Goal: Task Accomplishment & Management: Manage account settings

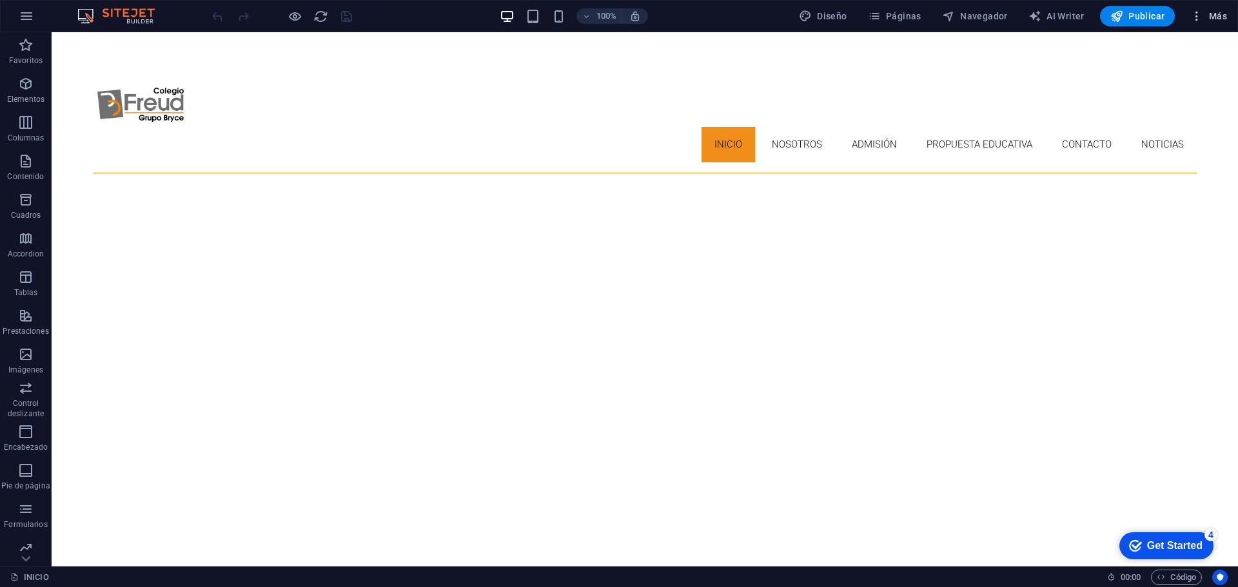
click at [1200, 13] on icon "button" at bounding box center [1196, 16] width 13 height 13
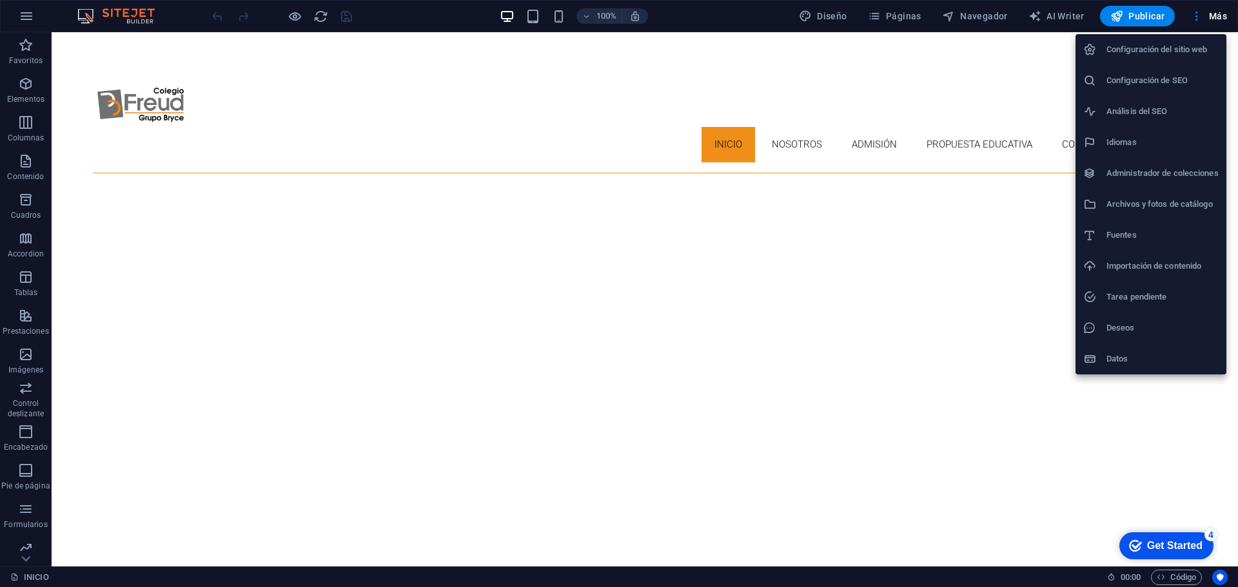
click at [1195, 48] on h6 "Configuración del sitio web" at bounding box center [1162, 49] width 112 height 15
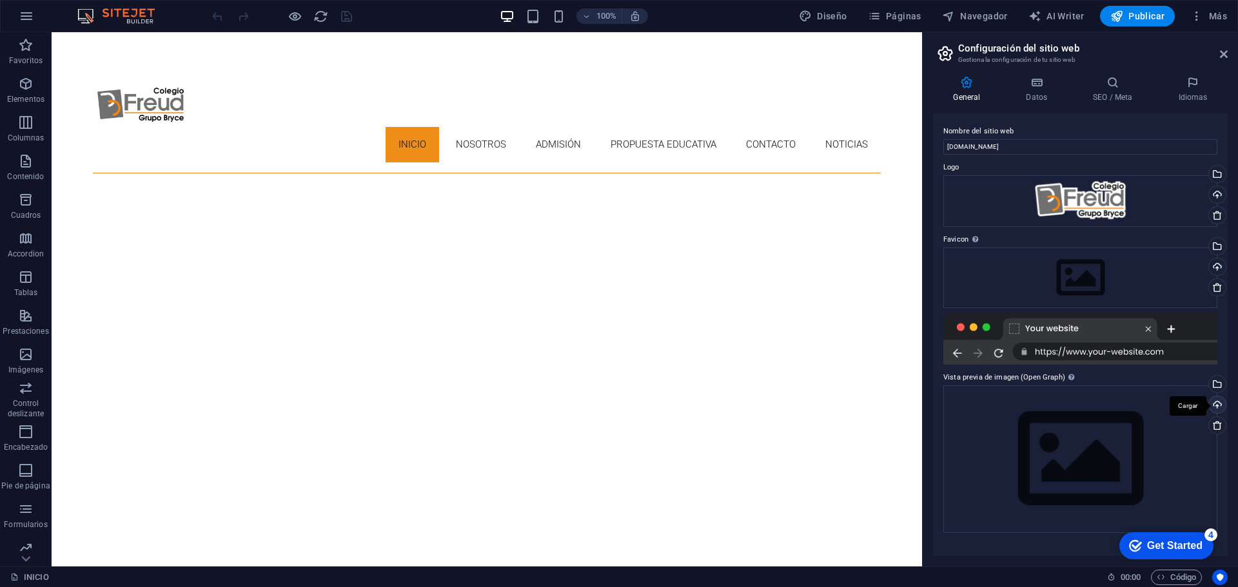
click at [1216, 399] on div "Cargar" at bounding box center [1215, 406] width 19 height 19
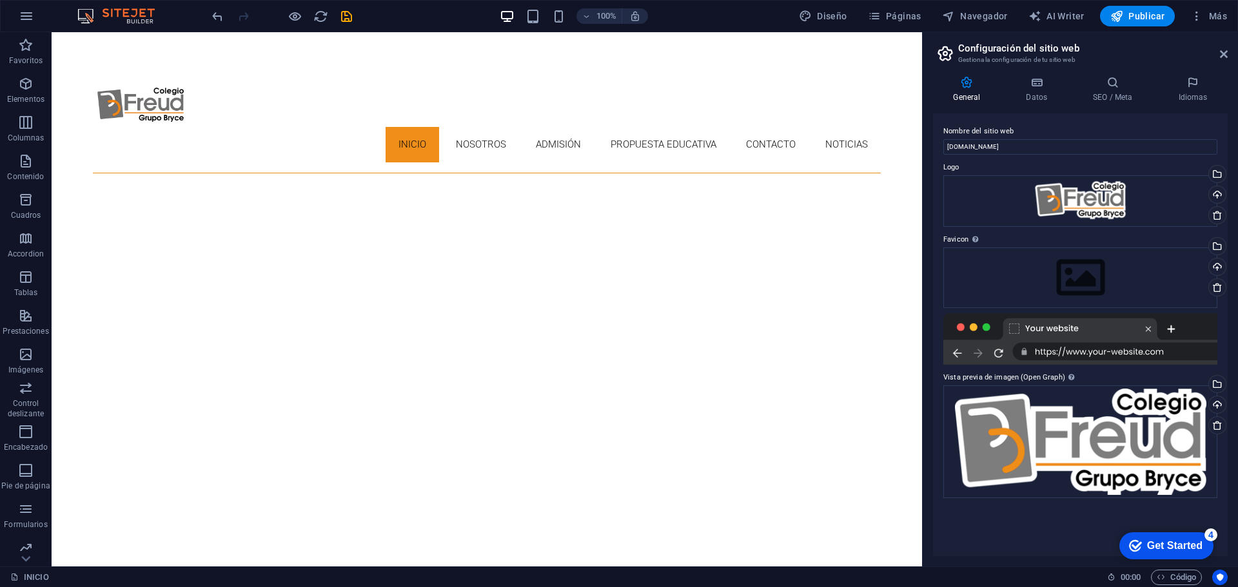
click at [1015, 328] on div at bounding box center [1080, 339] width 274 height 52
drag, startPoint x: 1124, startPoint y: 549, endPoint x: 1249, endPoint y: 741, distance: 229.3
click at [1124, 549] on div "checkmark Get Started 4" at bounding box center [1166, 546] width 94 height 27
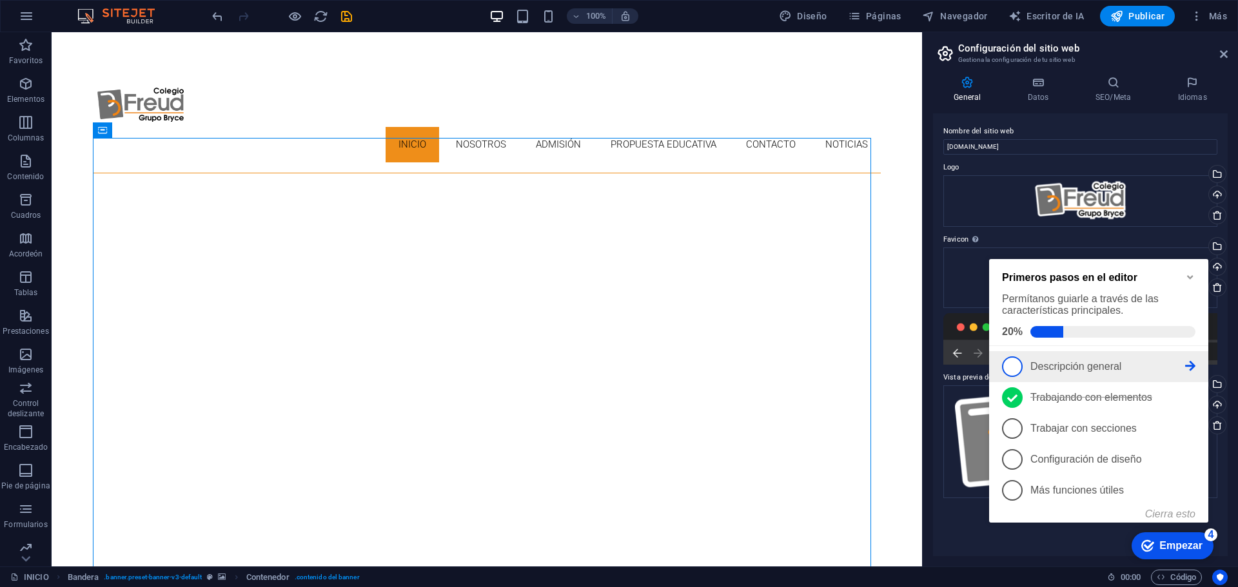
click at [1014, 367] on span "1" at bounding box center [1012, 367] width 21 height 21
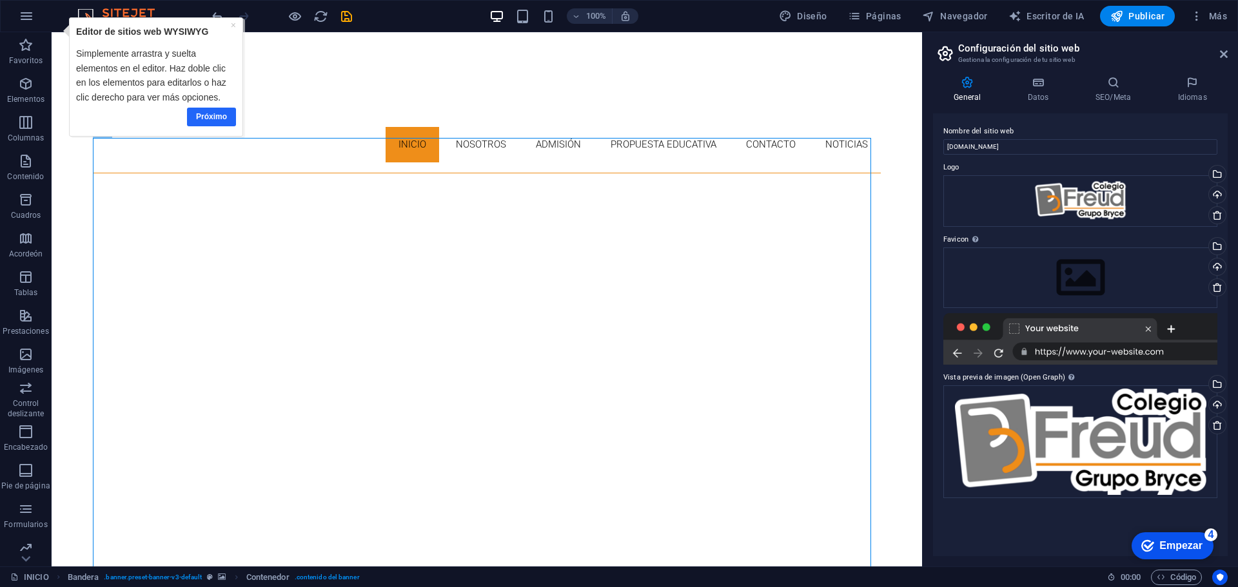
drag, startPoint x: 218, startPoint y: 115, endPoint x: 230, endPoint y: 99, distance: 19.3
click at [218, 115] on font "Próximo" at bounding box center [211, 116] width 31 height 9
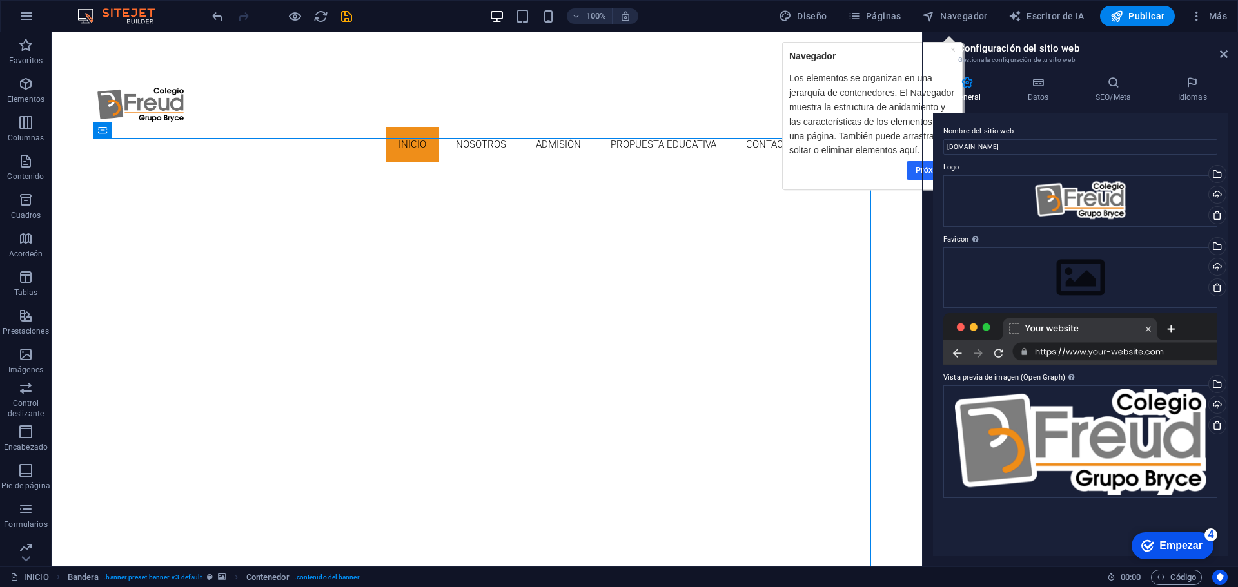
click at [916, 171] on link "Próximo" at bounding box center [930, 170] width 49 height 19
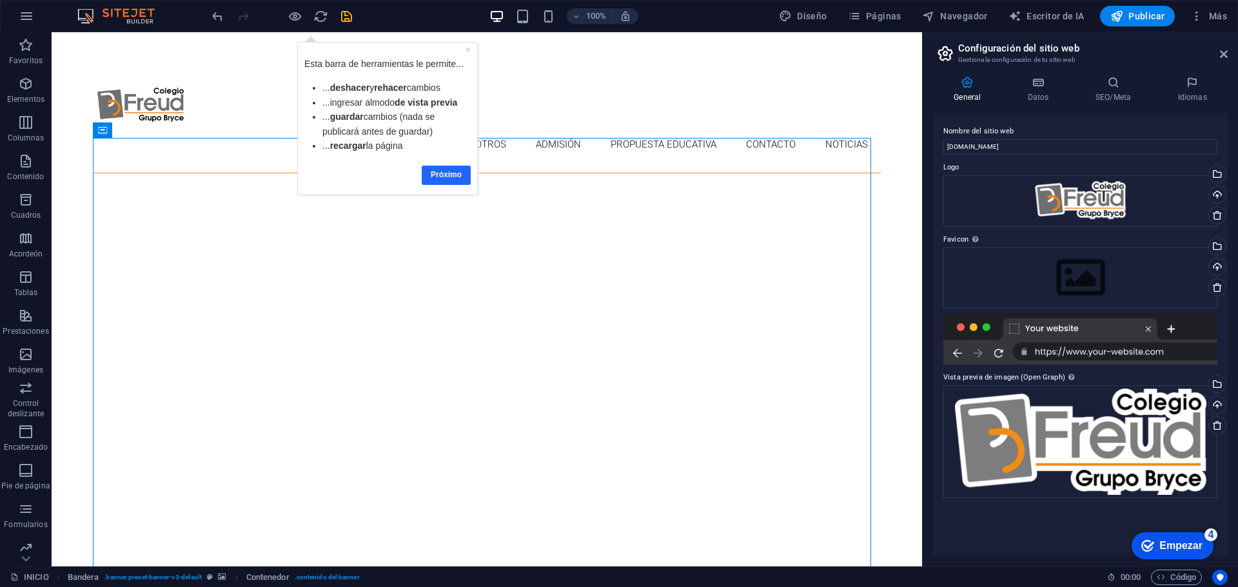
click at [445, 176] on font "Próximo" at bounding box center [446, 174] width 31 height 9
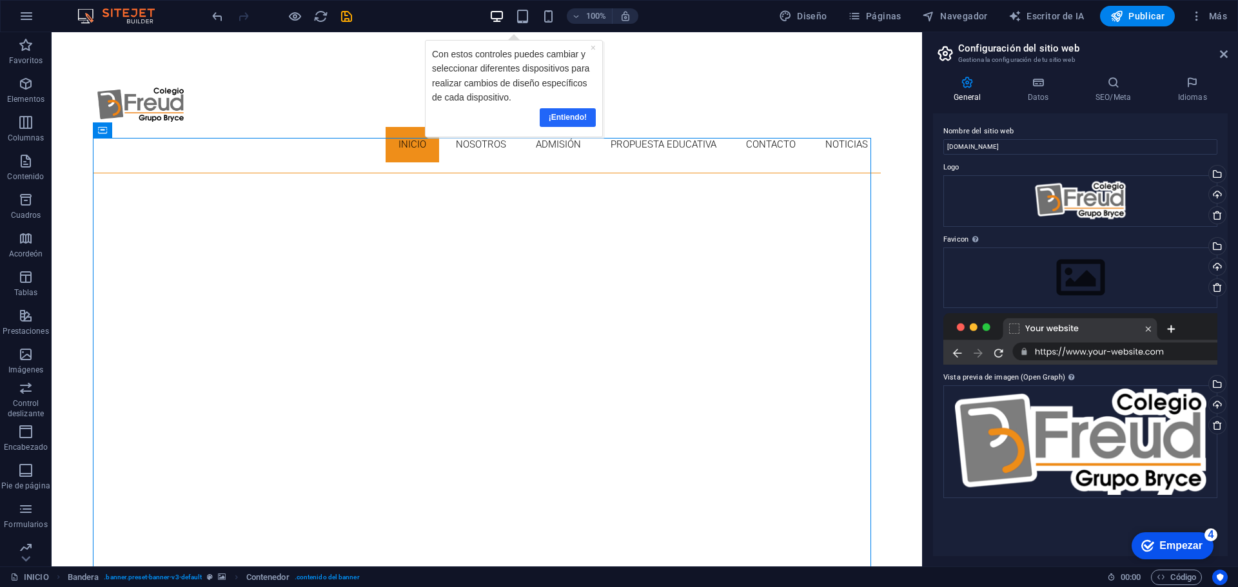
click at [585, 115] on font "¡Entiendo!" at bounding box center [568, 117] width 38 height 9
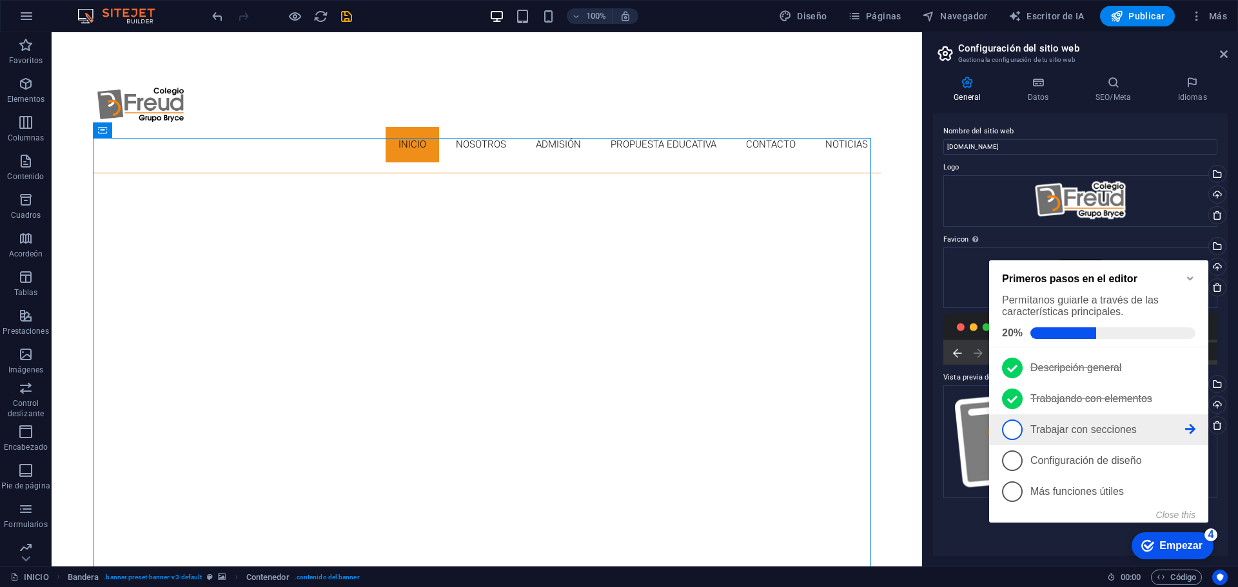
click at [1012, 428] on span "3" at bounding box center [1012, 430] width 21 height 21
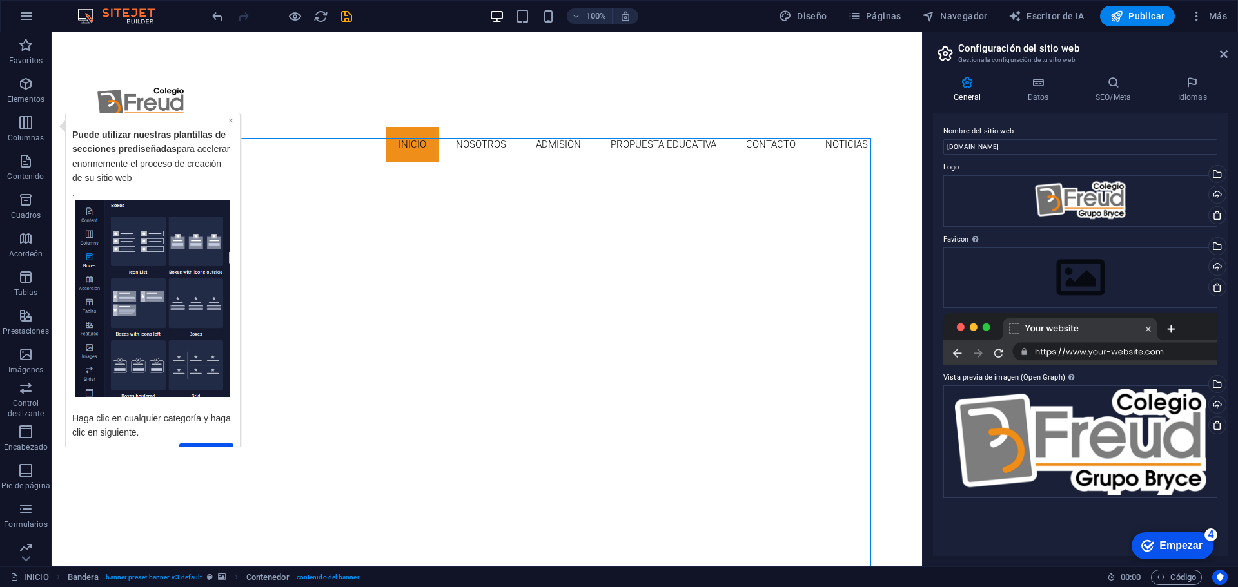
click at [230, 121] on font "×" at bounding box center [230, 120] width 5 height 10
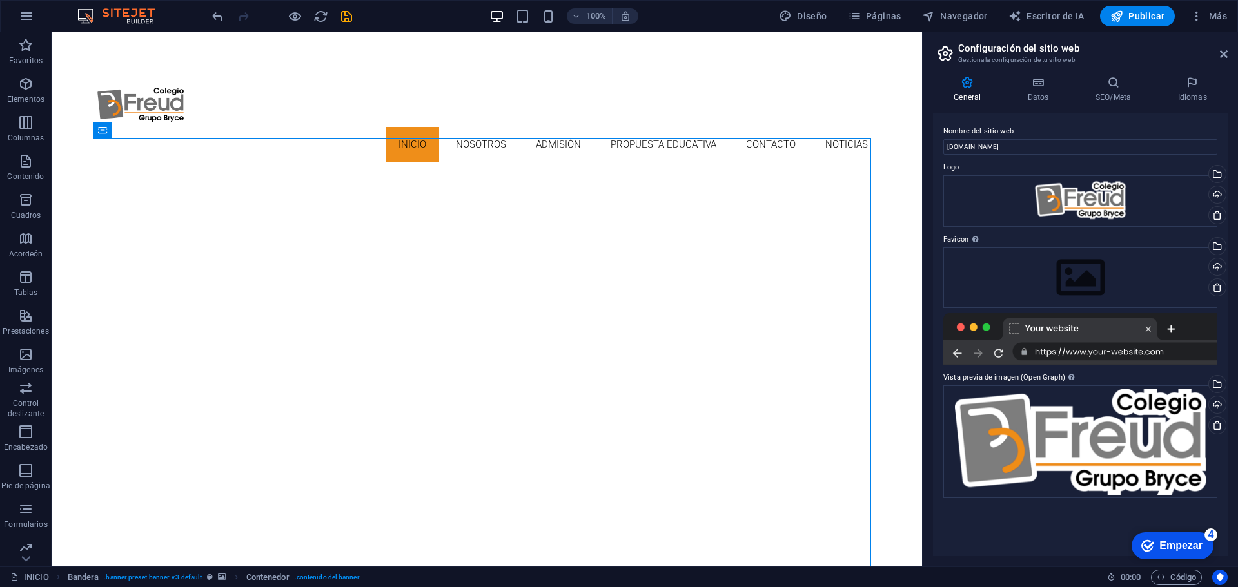
click at [1152, 541] on icon "Get Started 3 items remaining, 40% complete" at bounding box center [1147, 546] width 13 height 12
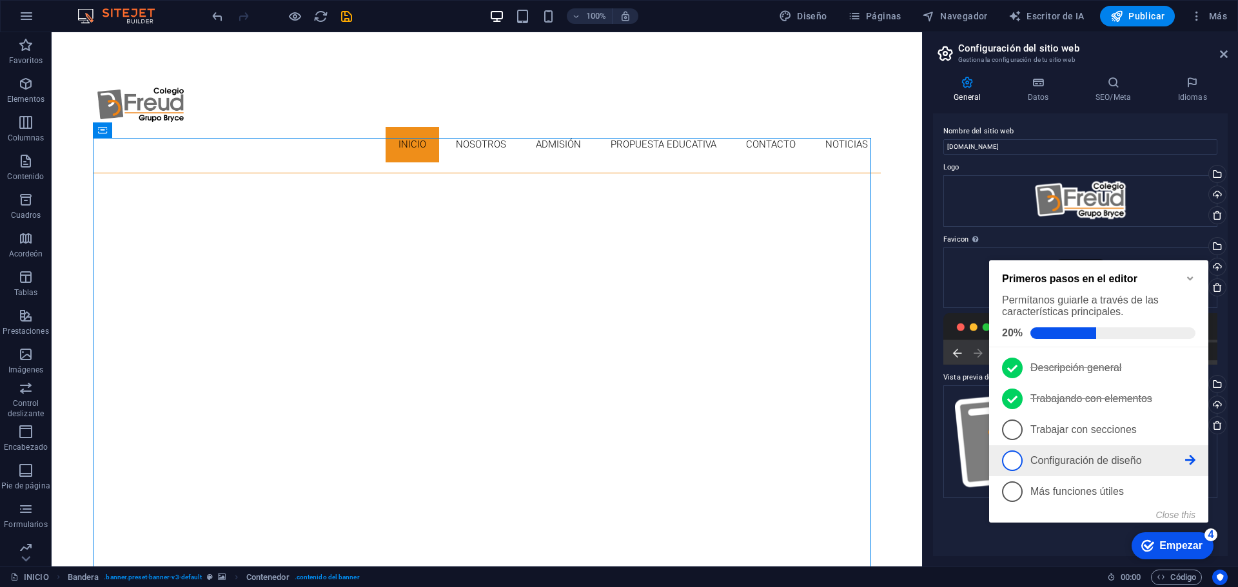
click at [1012, 462] on span "4" at bounding box center [1012, 461] width 21 height 21
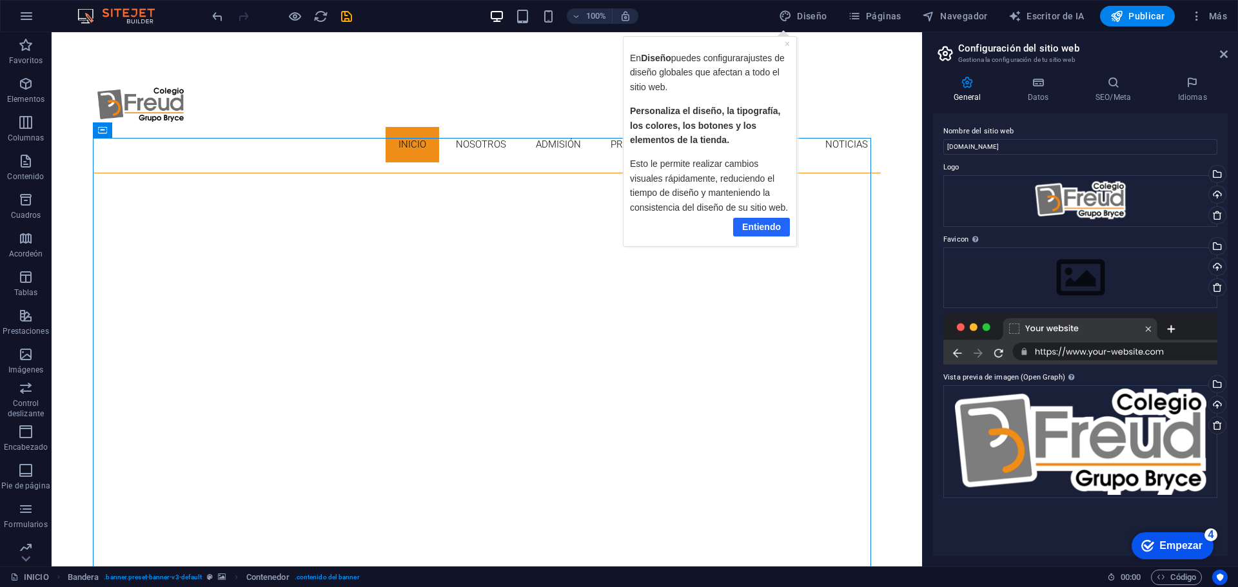
click at [758, 231] on font "Entiendo" at bounding box center [760, 227] width 39 height 10
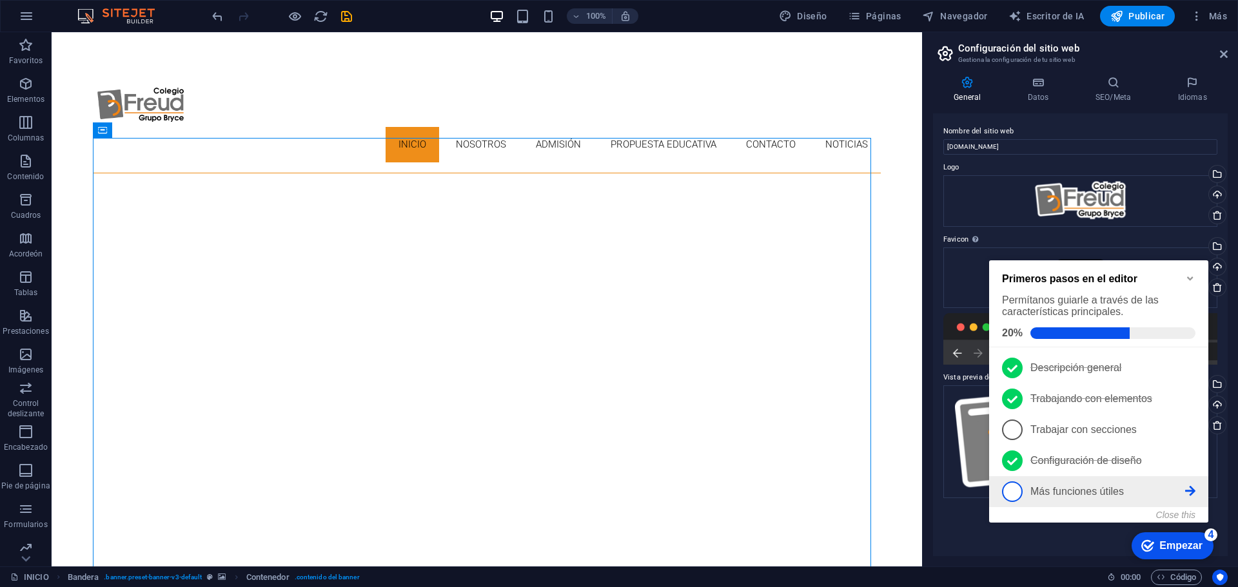
click at [1011, 488] on span "5" at bounding box center [1012, 492] width 21 height 21
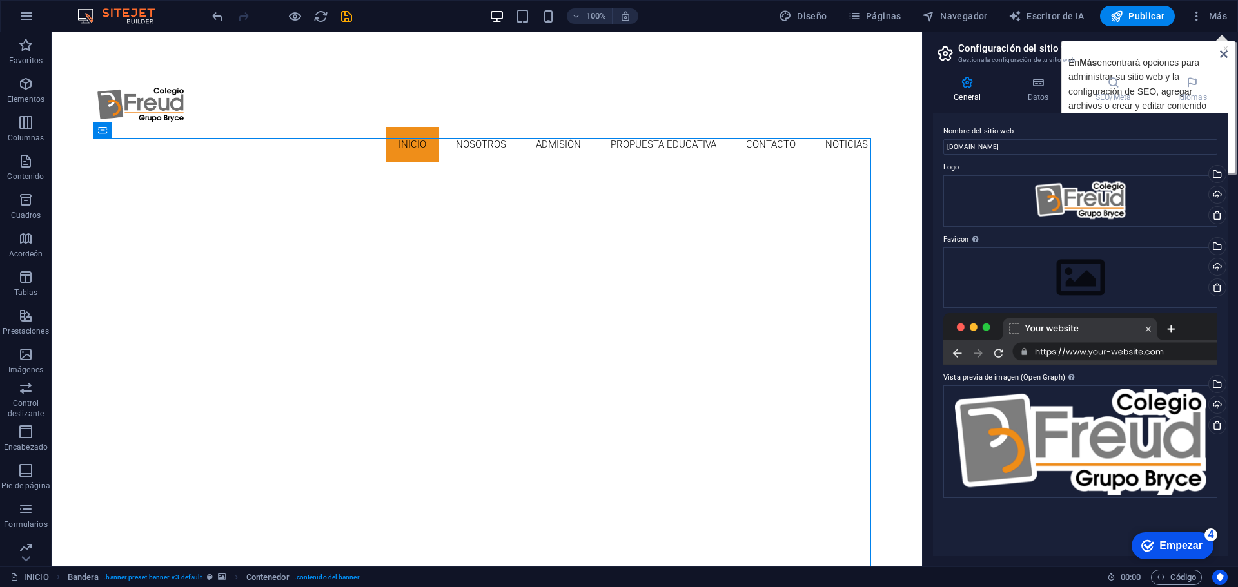
click at [1223, 53] on icon at bounding box center [1224, 54] width 8 height 10
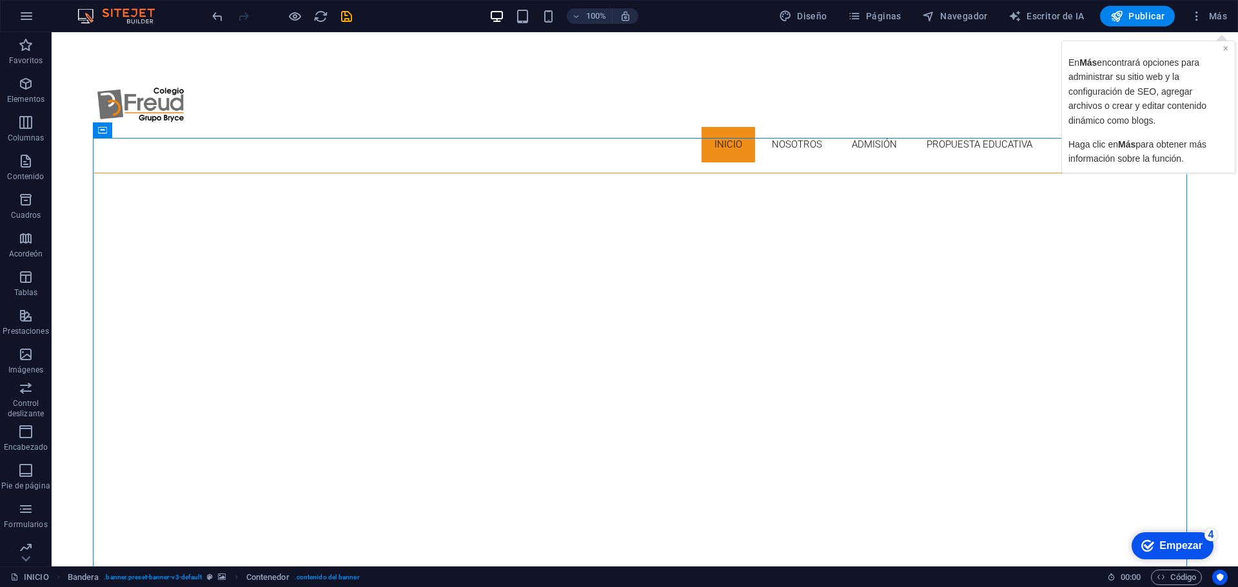
drag, startPoint x: 1226, startPoint y: 50, endPoint x: 2228, endPoint y: 43, distance: 1002.6
click at [1226, 50] on font "×" at bounding box center [1225, 48] width 5 height 10
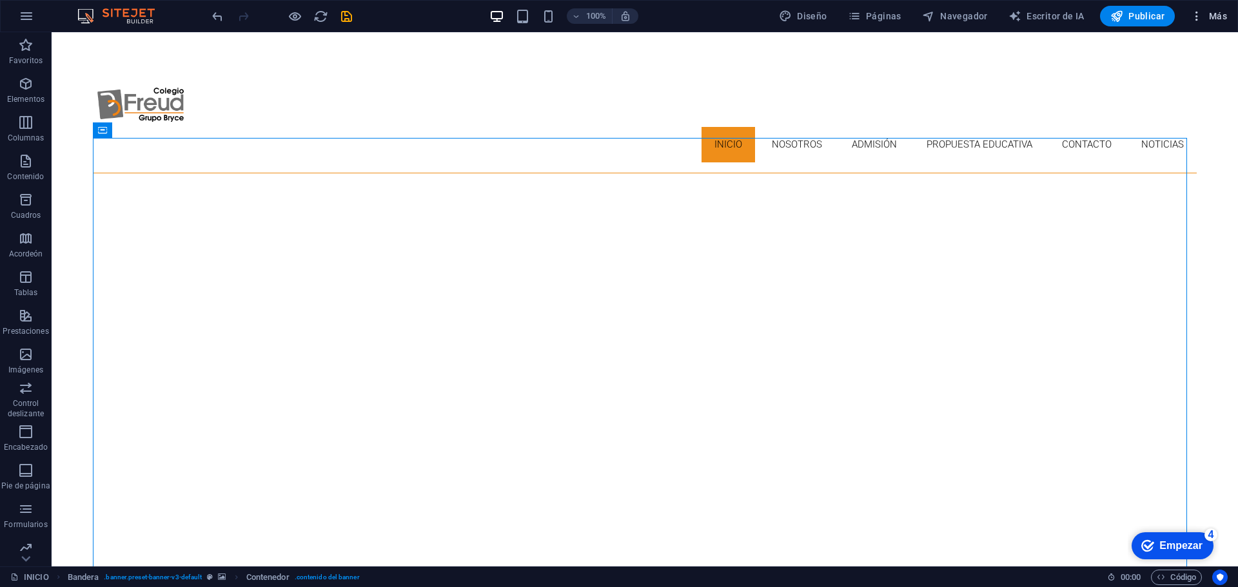
click at [1206, 20] on span "Más" at bounding box center [1208, 16] width 37 height 13
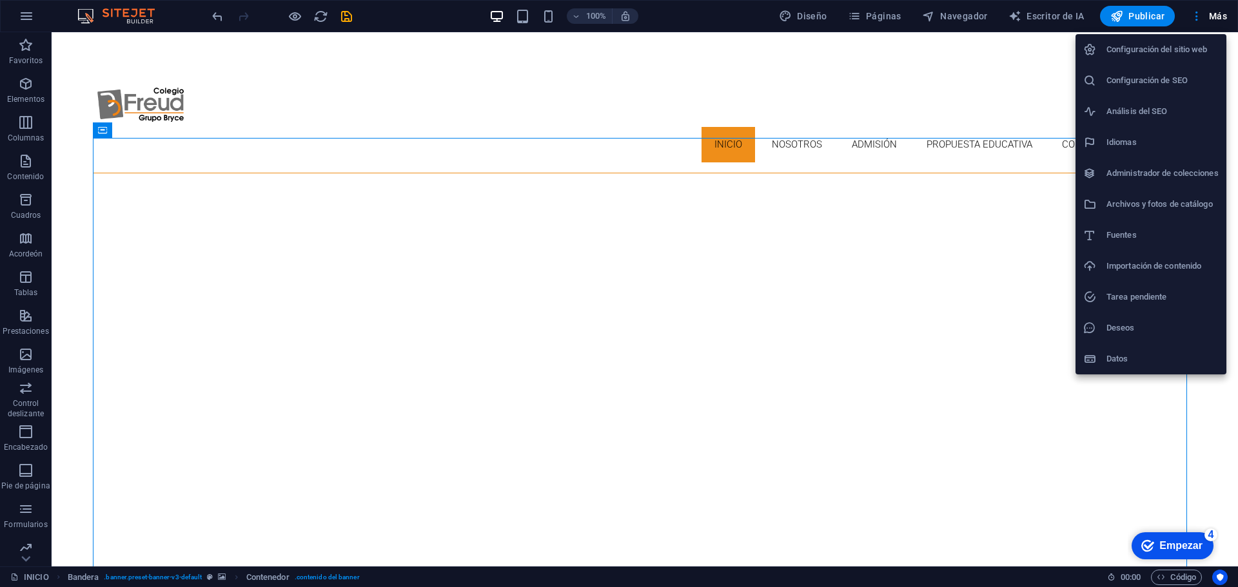
click at [1138, 86] on h6 "Configuración de SEO" at bounding box center [1162, 80] width 112 height 15
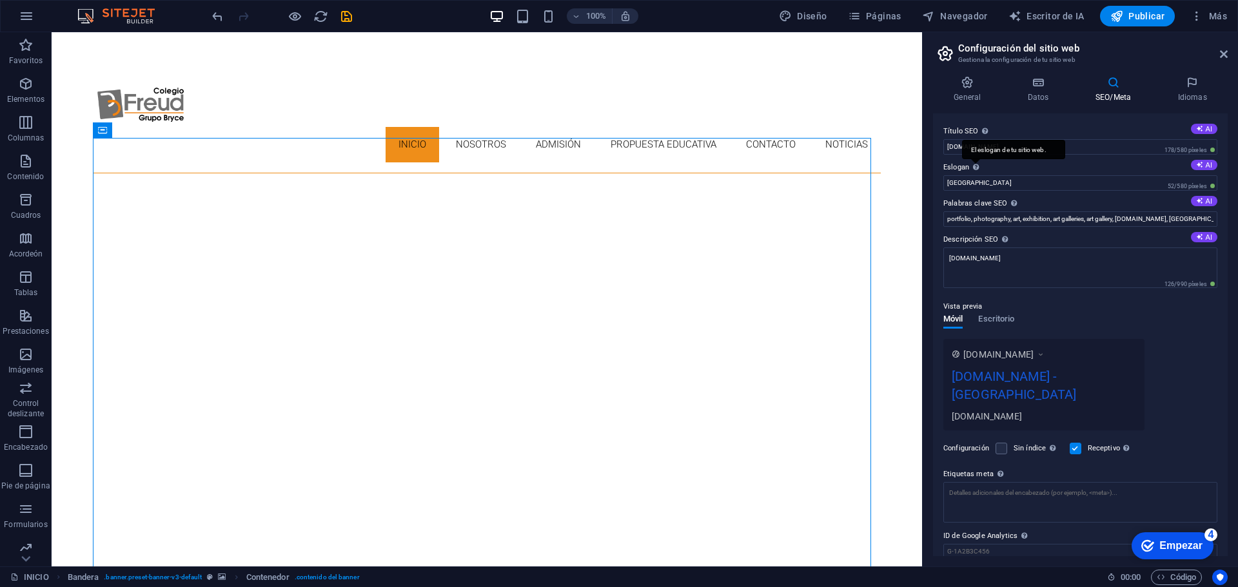
click at [977, 159] on div "El eslogan de tu sitio web." at bounding box center [1013, 149] width 103 height 19
click at [977, 175] on input "[GEOGRAPHIC_DATA]" at bounding box center [1080, 182] width 274 height 15
click at [975, 170] on icon at bounding box center [976, 167] width 6 height 7
click at [975, 175] on input "[GEOGRAPHIC_DATA]" at bounding box center [1080, 182] width 274 height 15
click at [1208, 164] on font "AI" at bounding box center [1209, 165] width 6 height 8
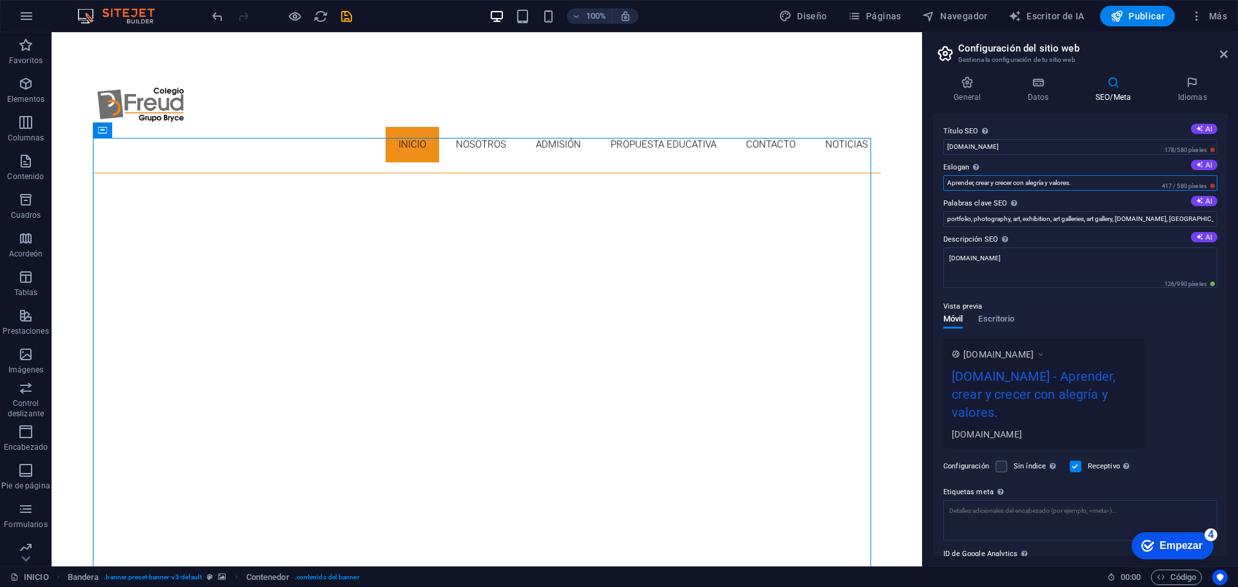
click at [1095, 180] on input "Aprender, crear y crecer con alegría y valores." at bounding box center [1080, 182] width 274 height 15
drag, startPoint x: 1095, startPoint y: 179, endPoint x: 925, endPoint y: 184, distance: 169.6
click at [925, 184] on div "General Datos SEO/Meta Idiomas Nombre del sitio web [DOMAIN_NAME] Logo Arrastra…" at bounding box center [1080, 316] width 315 height 501
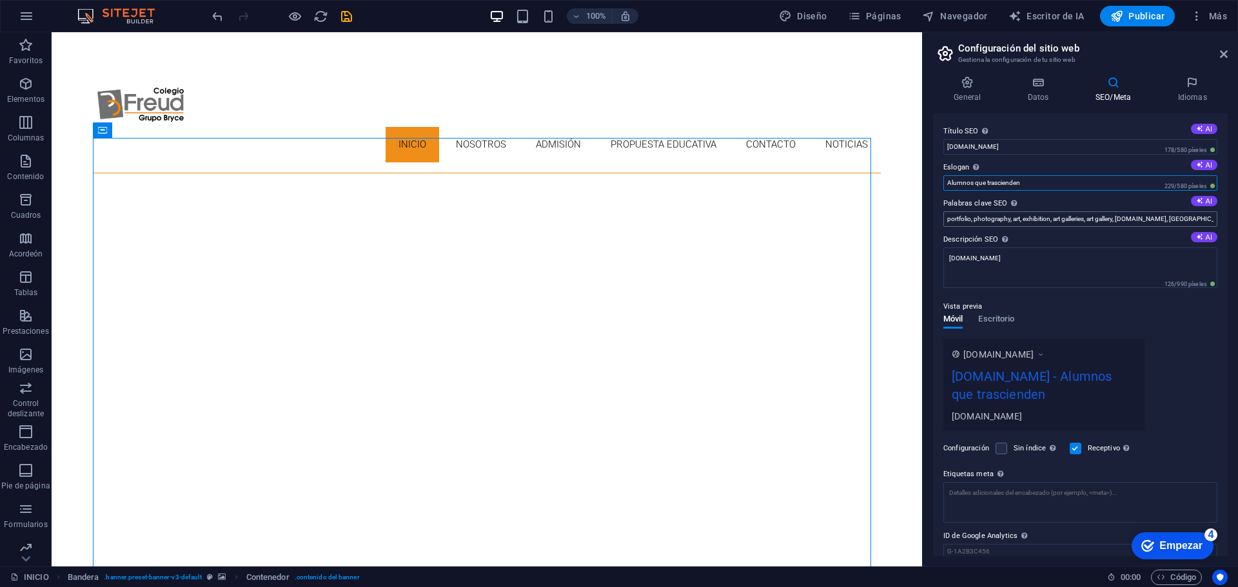
type input "Alumnos que trascienden"
click at [1123, 217] on input "portfolio, photography, art, exhibition, art galleries, art gallery, [DOMAIN_NA…" at bounding box center [1080, 218] width 274 height 15
click at [1092, 220] on input "portfolio, photography, art, exhibition, art galleries, art gallery, [DOMAIN_NA…" at bounding box center [1080, 218] width 274 height 15
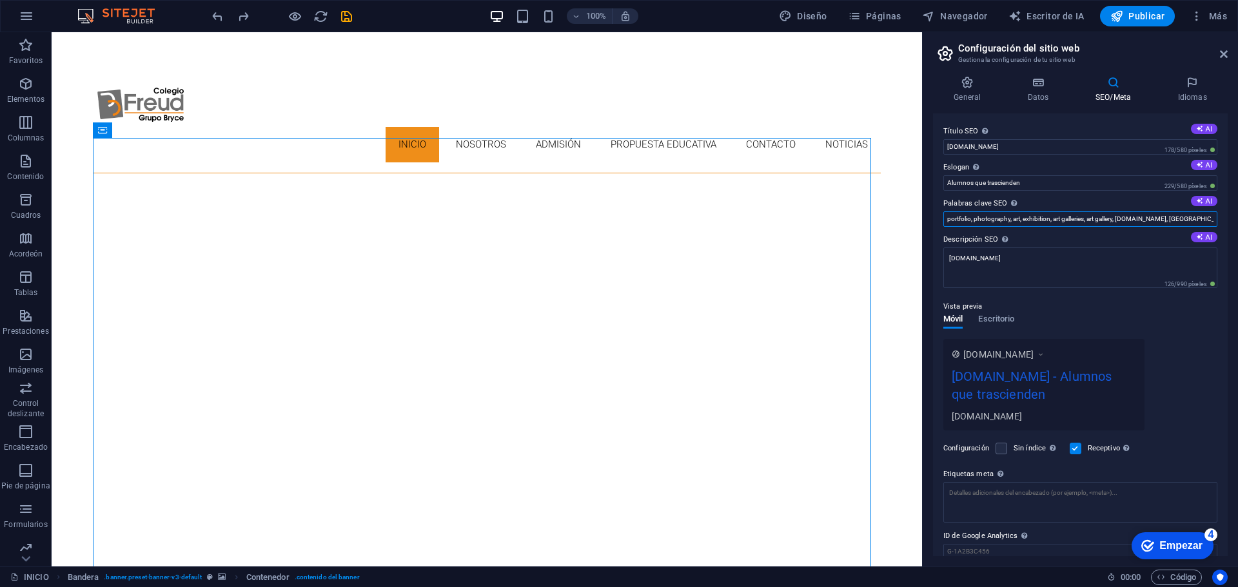
click at [1092, 220] on input "portfolio, photography, art, exhibition, art galleries, art gallery, [DOMAIN_NA…" at bounding box center [1080, 218] width 274 height 15
type input "colegio, educación, [GEOGRAPHIC_DATA], admisión, inicial, primaria, secundaria"
click at [1037, 182] on input "Alumnos que trascienden" at bounding box center [1080, 182] width 274 height 15
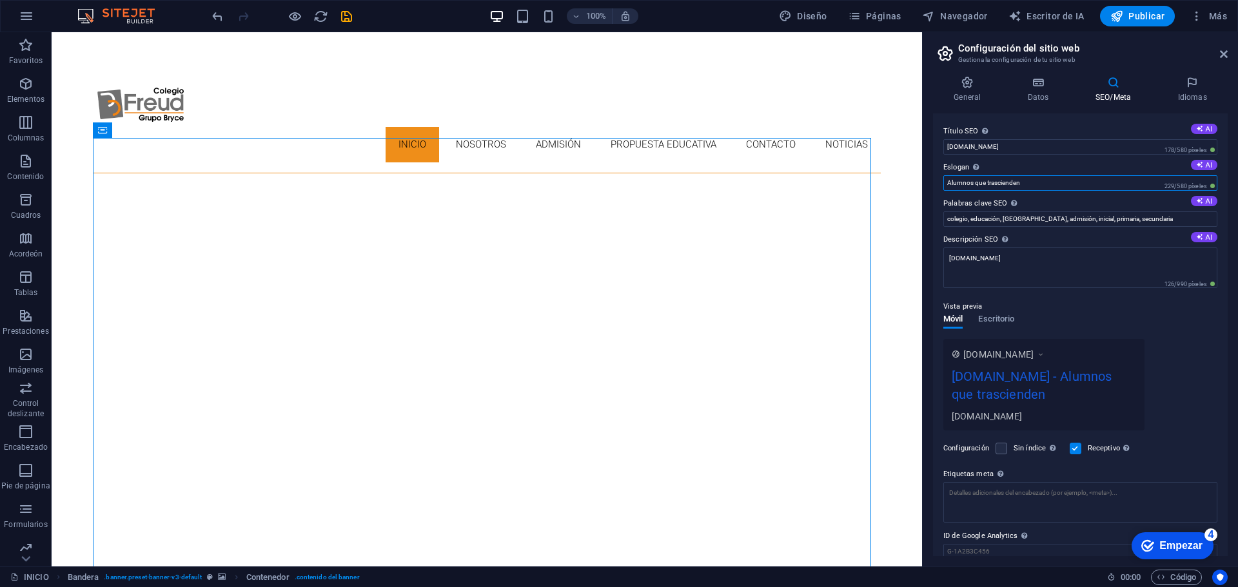
click at [1037, 182] on input "Alumnos que trascienden" at bounding box center [1080, 182] width 274 height 15
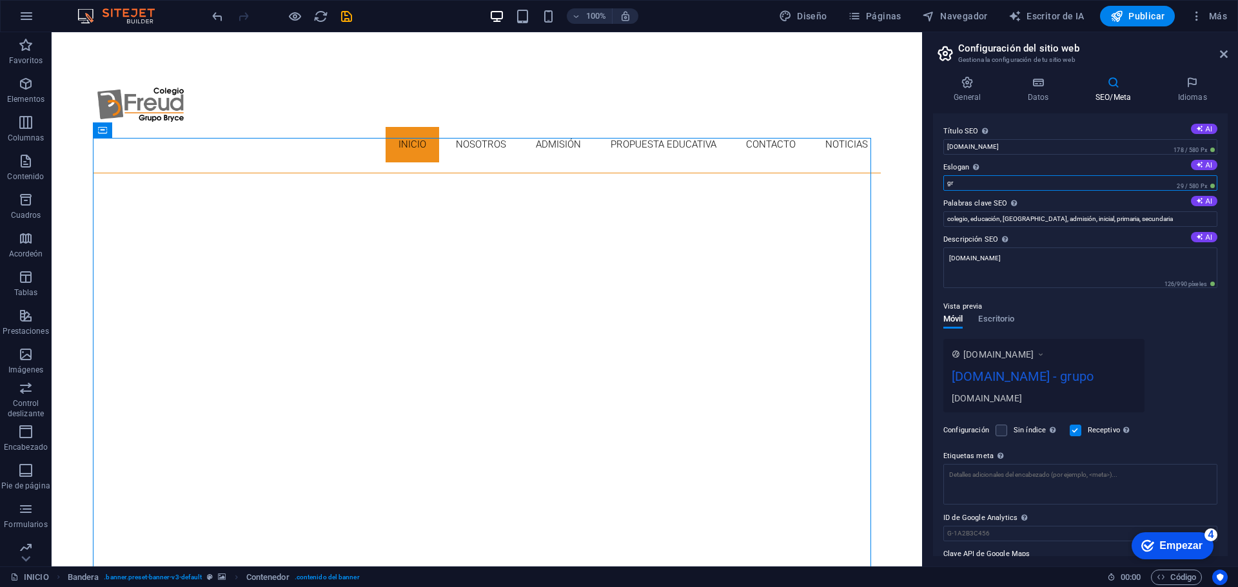
type input "g"
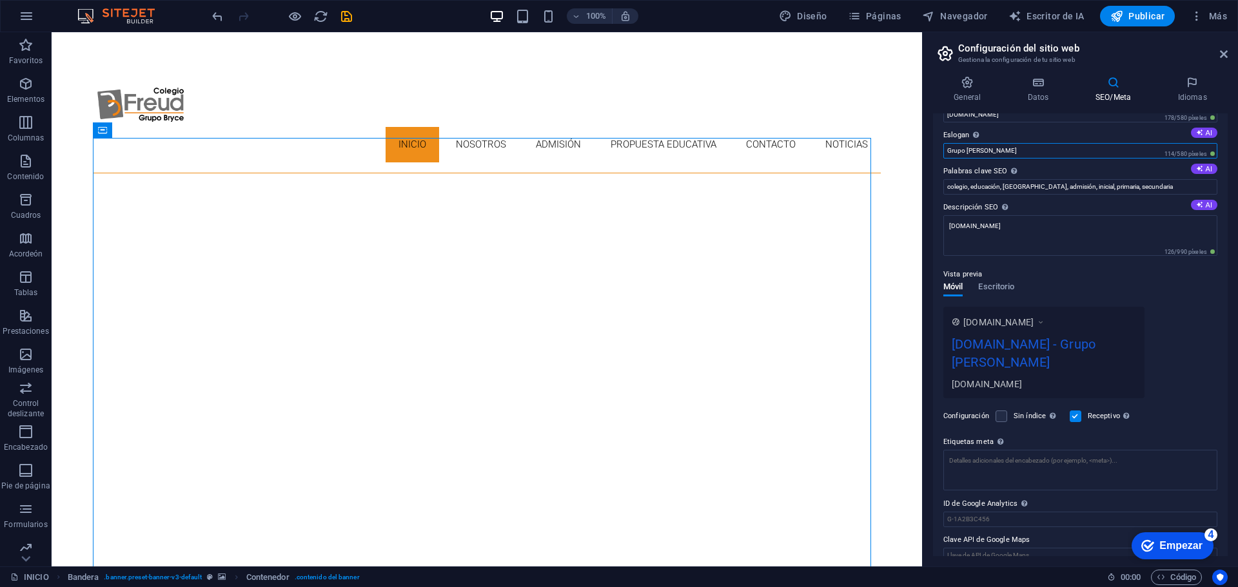
scroll to position [50, 0]
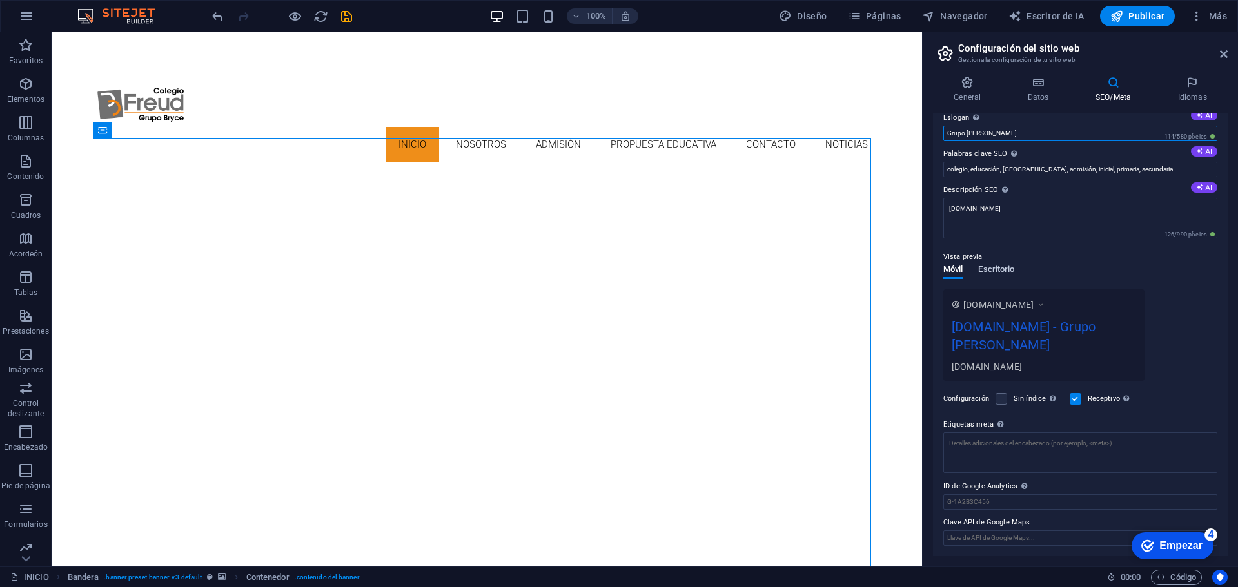
type input "Grupo [PERSON_NAME]"
click at [997, 269] on span "Escritorio" at bounding box center [996, 271] width 36 height 18
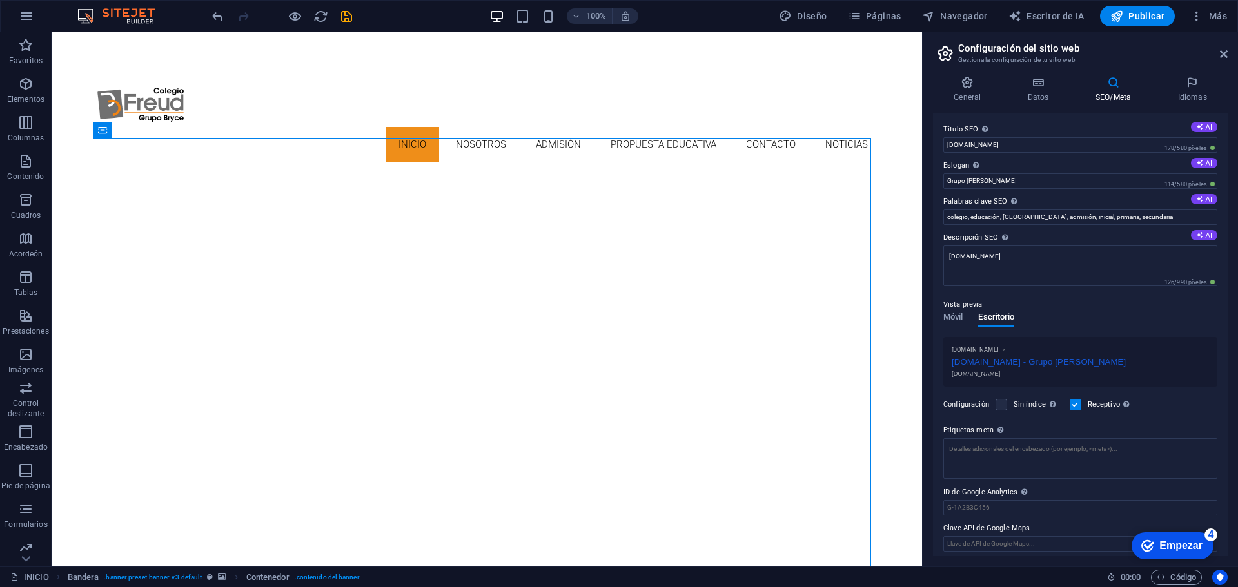
scroll to position [0, 0]
click at [1044, 92] on h4 "Datos" at bounding box center [1041, 89] width 68 height 27
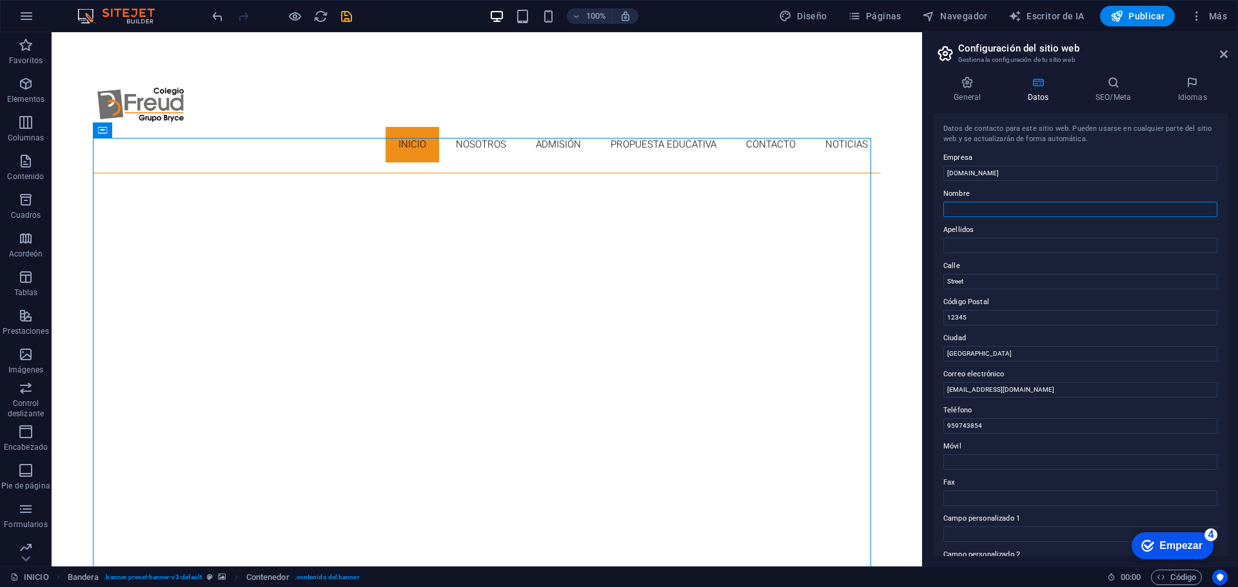
click at [1017, 207] on input "Nombre" at bounding box center [1080, 209] width 274 height 15
type input "IPC [PERSON_NAME] SAC"
click at [983, 251] on input "Apellidos" at bounding box center [1080, 245] width 274 height 15
click at [989, 279] on input "Street" at bounding box center [1080, 281] width 274 height 15
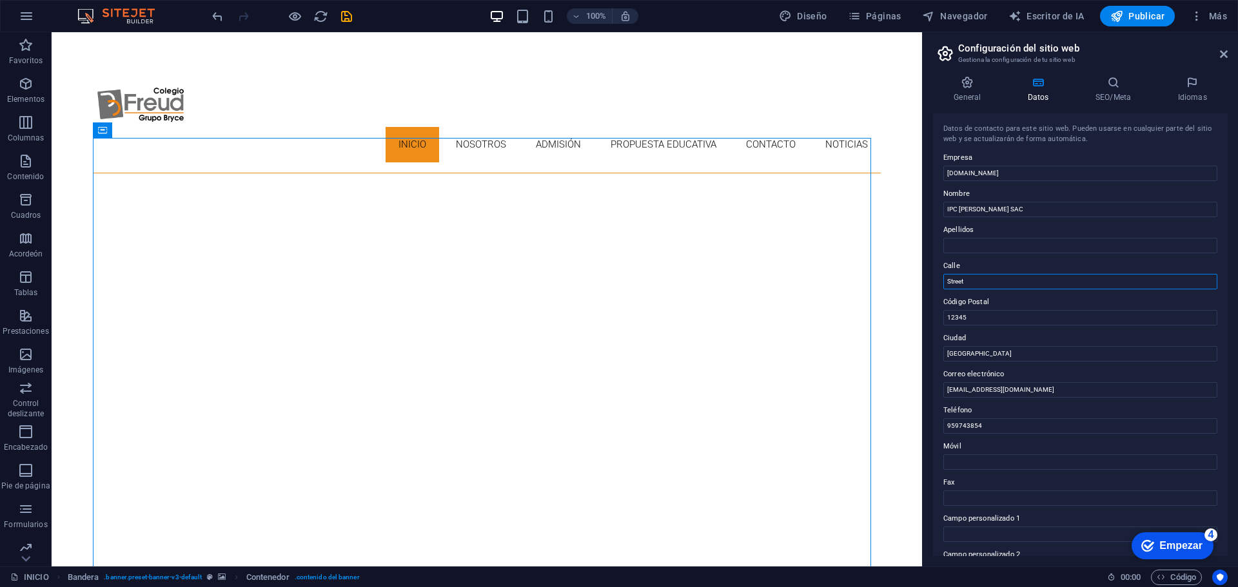
click at [989, 279] on input "Street" at bounding box center [1080, 281] width 274 height 15
type input "[PERSON_NAME] 335"
click at [992, 324] on input "12345" at bounding box center [1080, 317] width 274 height 15
drag, startPoint x: 1039, startPoint y: 350, endPoint x: 919, endPoint y: 318, distance: 124.8
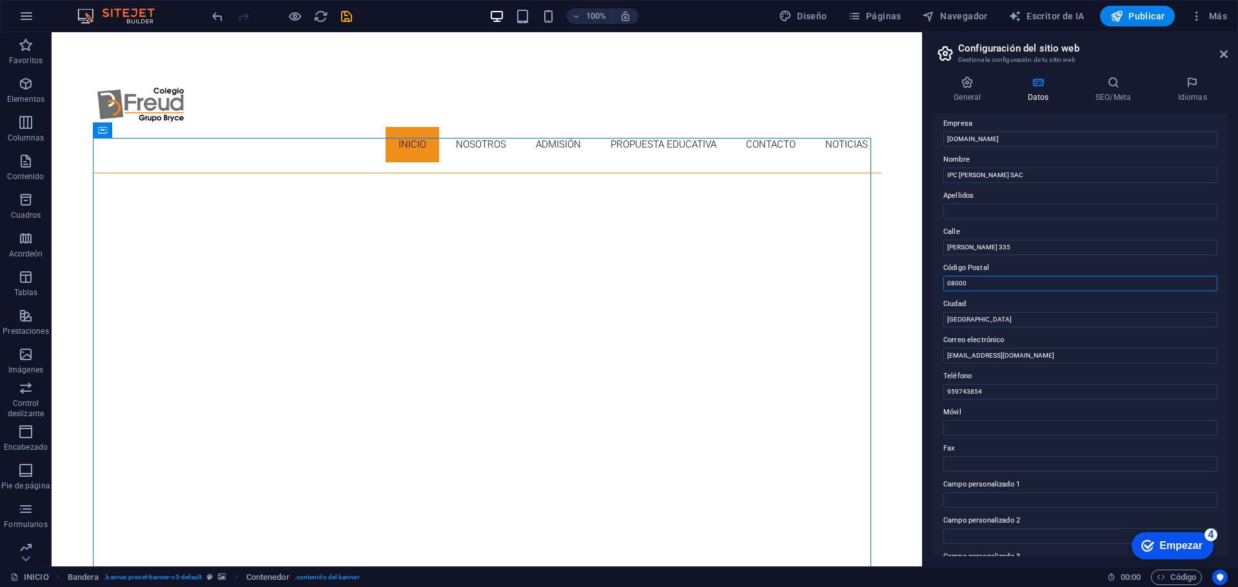
scroll to position [64, 0]
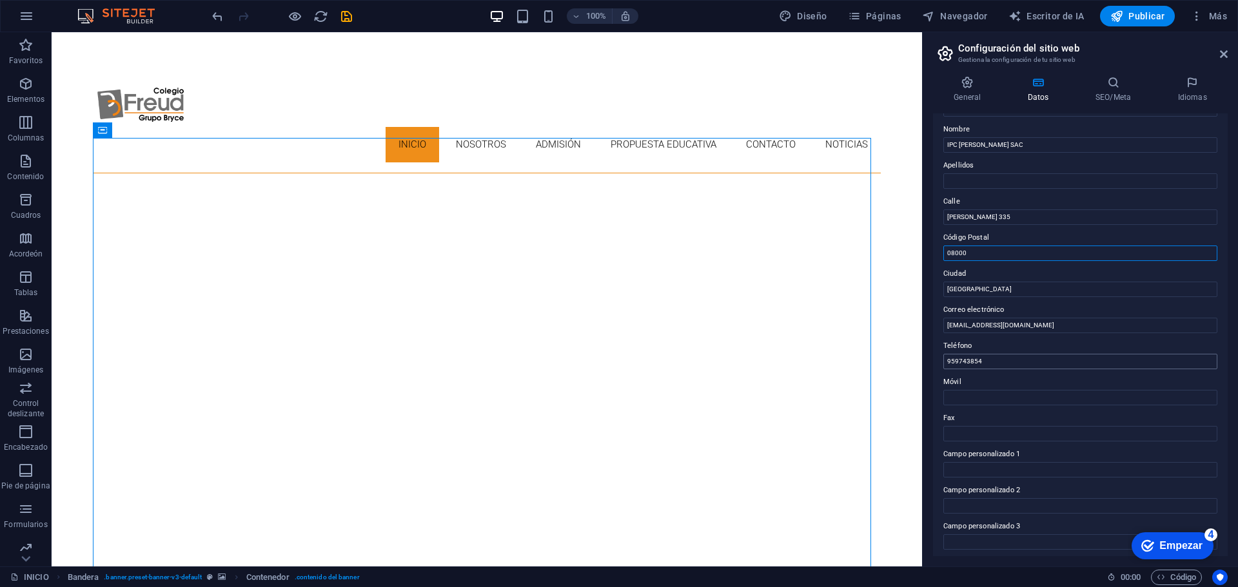
type input "08000"
click at [1024, 357] on input "959743854" at bounding box center [1080, 361] width 274 height 15
type input "908961146"
drag, startPoint x: 1026, startPoint y: 364, endPoint x: 922, endPoint y: 370, distance: 104.0
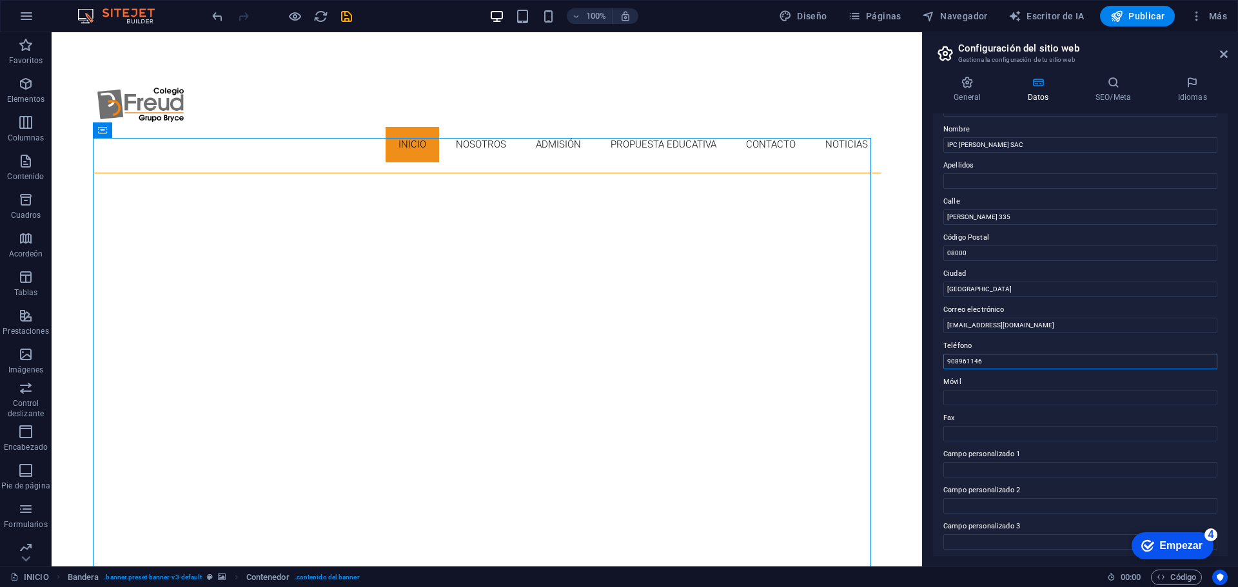
click at [922, 370] on aside "Configuración del sitio web Gestiona la configuración de tu sitio web General D…" at bounding box center [1080, 299] width 316 height 534
click at [992, 405] on input "Móvil" at bounding box center [1080, 397] width 274 height 15
paste input "908961146"
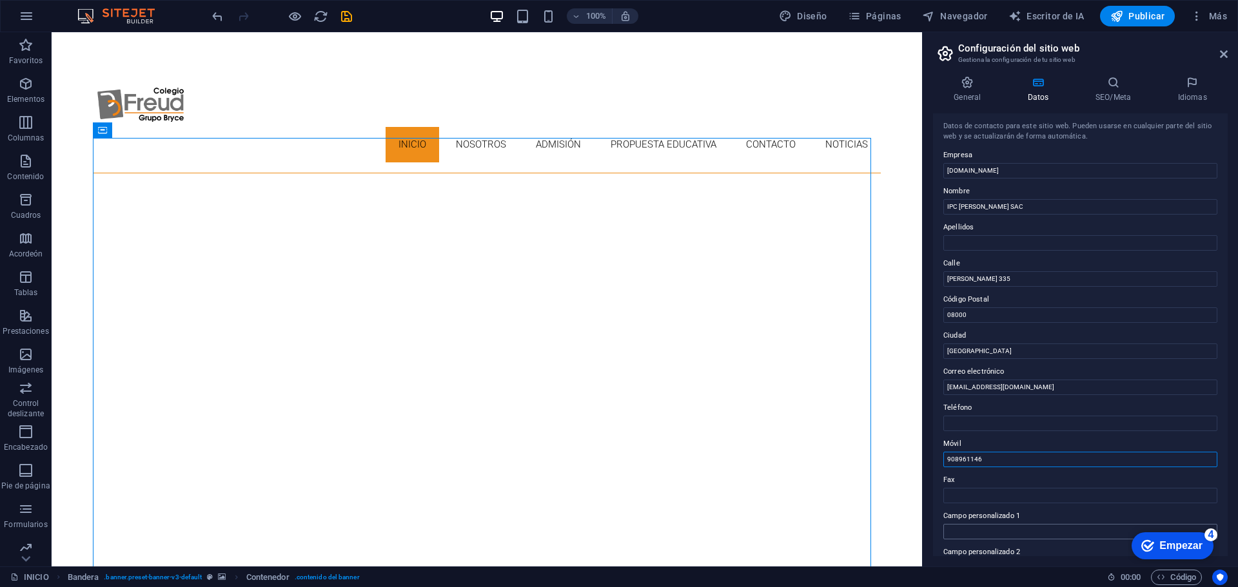
scroll to position [0, 0]
type input "908961146"
click at [967, 103] on h4 "General" at bounding box center [970, 89] width 74 height 27
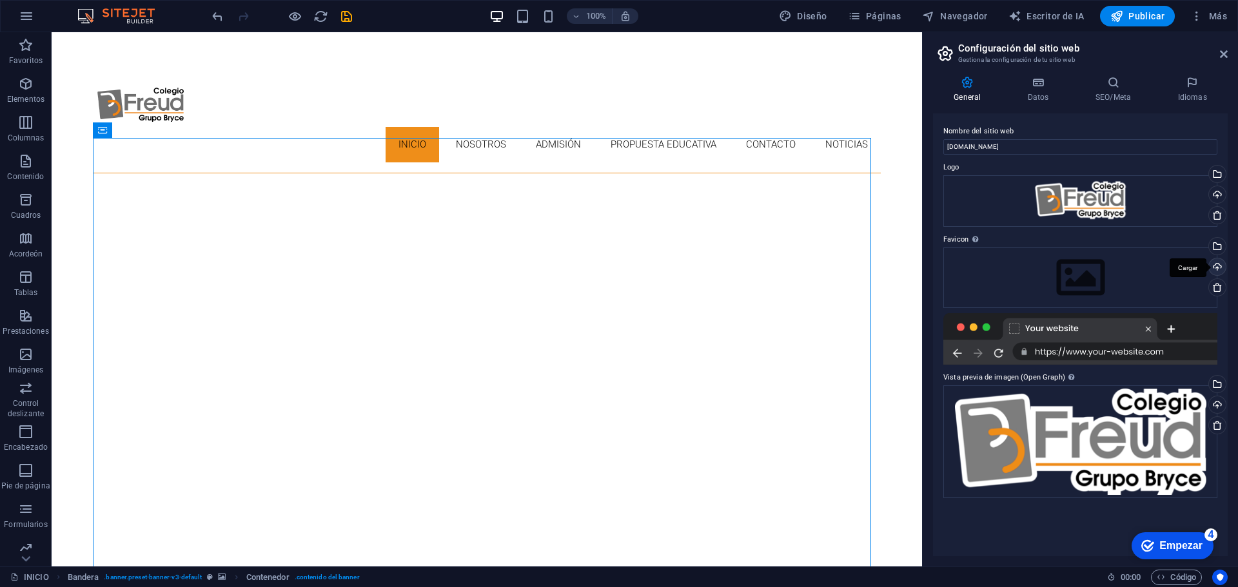
click at [1217, 269] on div "Cargar" at bounding box center [1215, 268] width 19 height 19
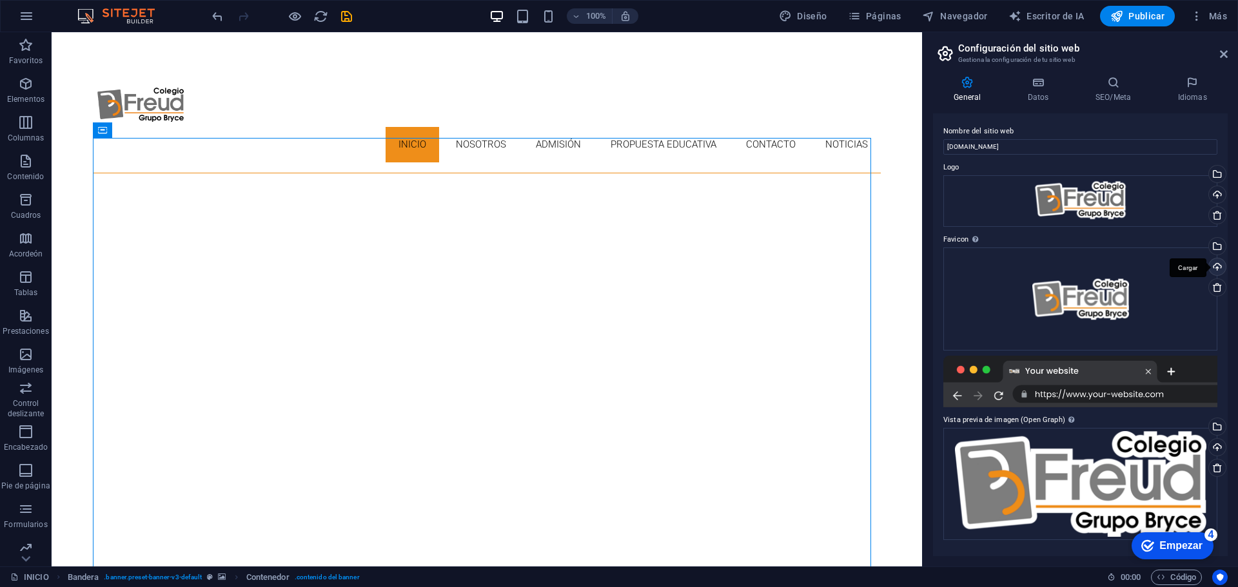
click at [1218, 267] on div "Cargar" at bounding box center [1215, 268] width 19 height 19
click at [1043, 81] on icon at bounding box center [1038, 82] width 63 height 13
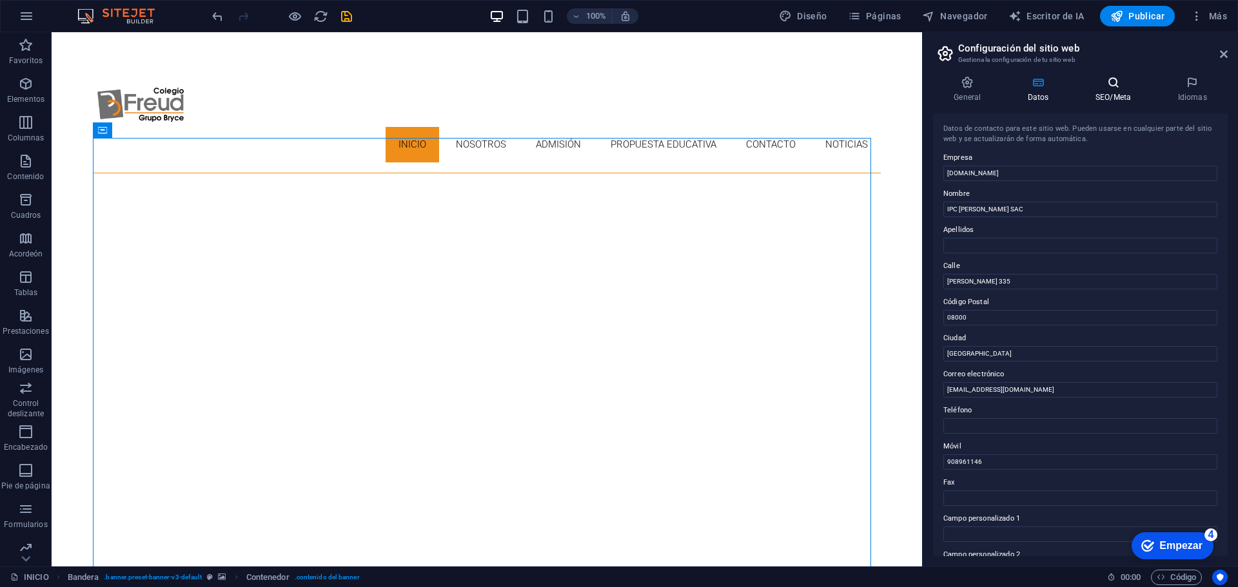
click at [1124, 87] on icon at bounding box center [1113, 82] width 77 height 13
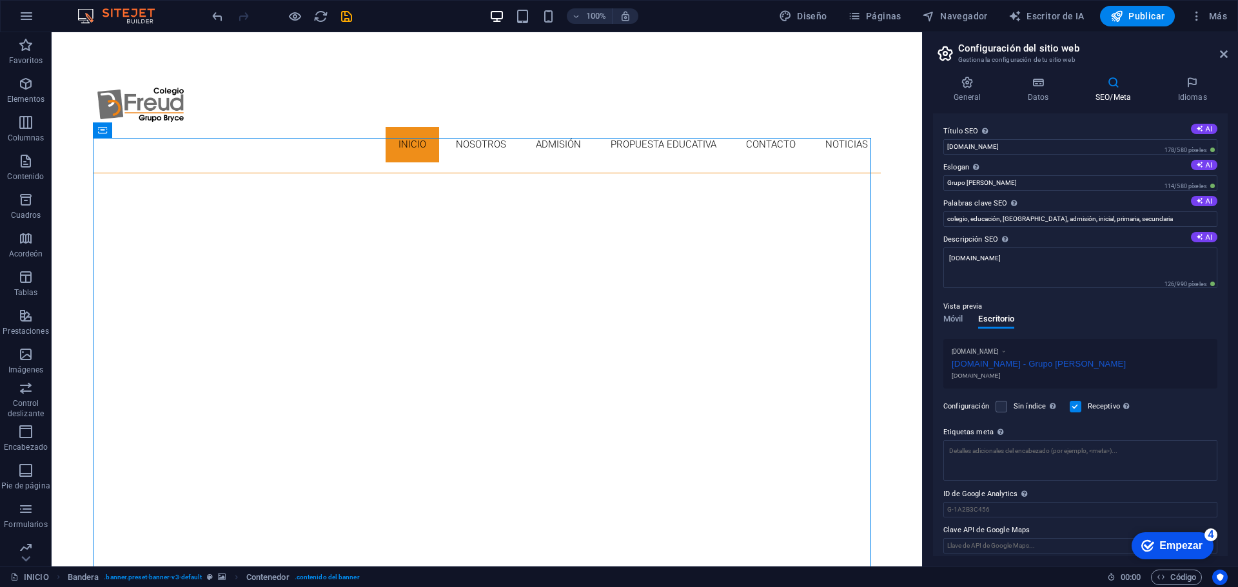
scroll to position [8, 0]
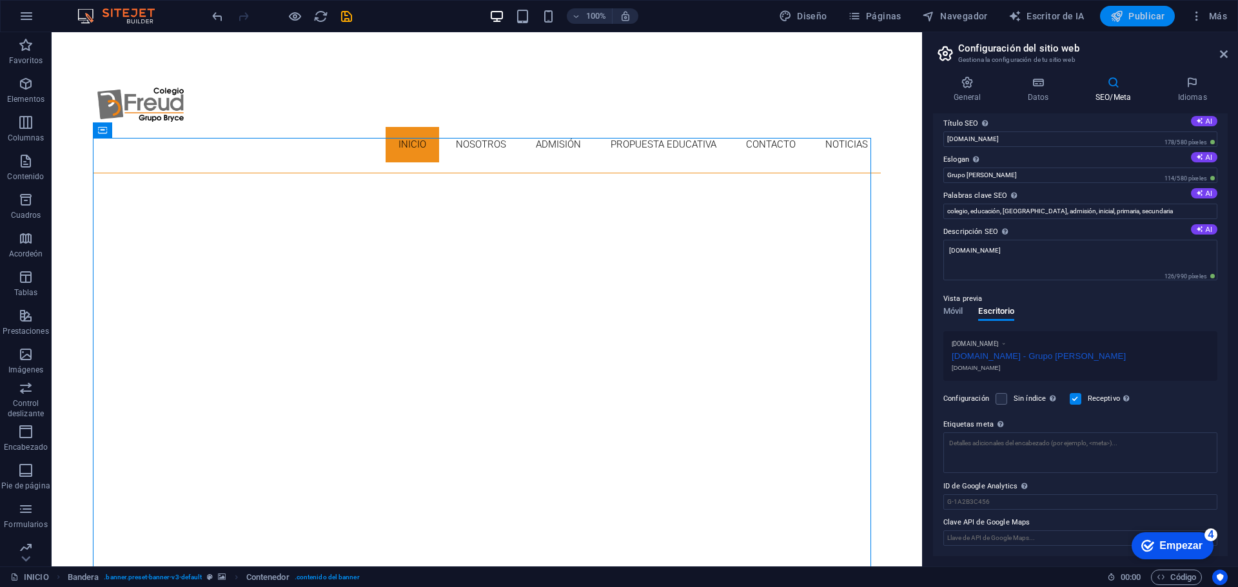
click at [1144, 9] on button "Publicar" at bounding box center [1137, 16] width 75 height 21
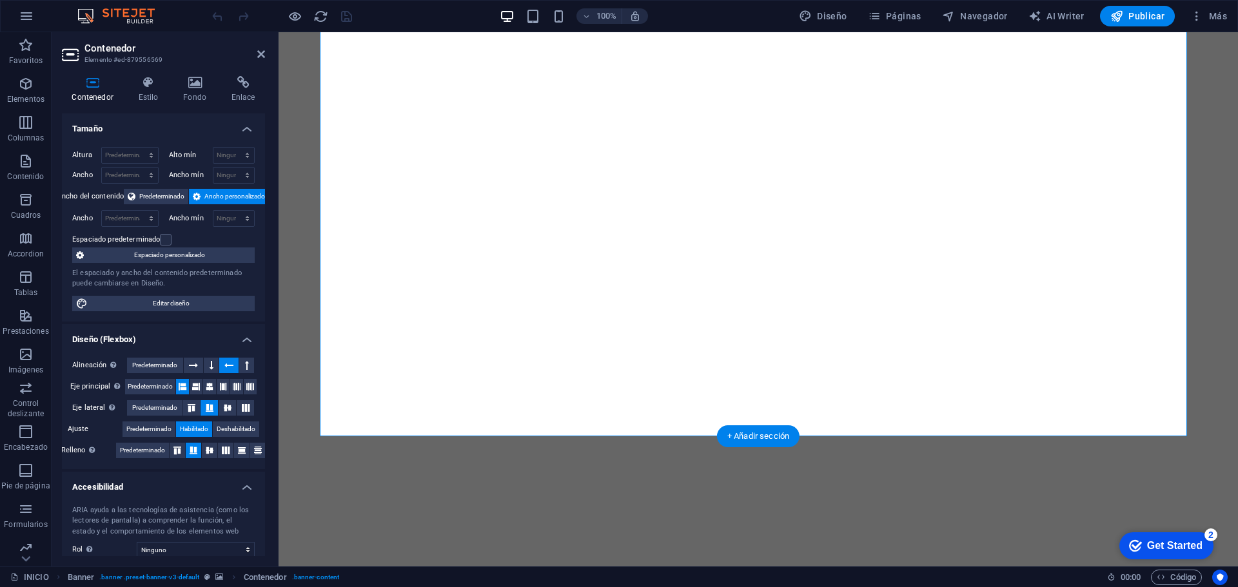
scroll to position [193, 0]
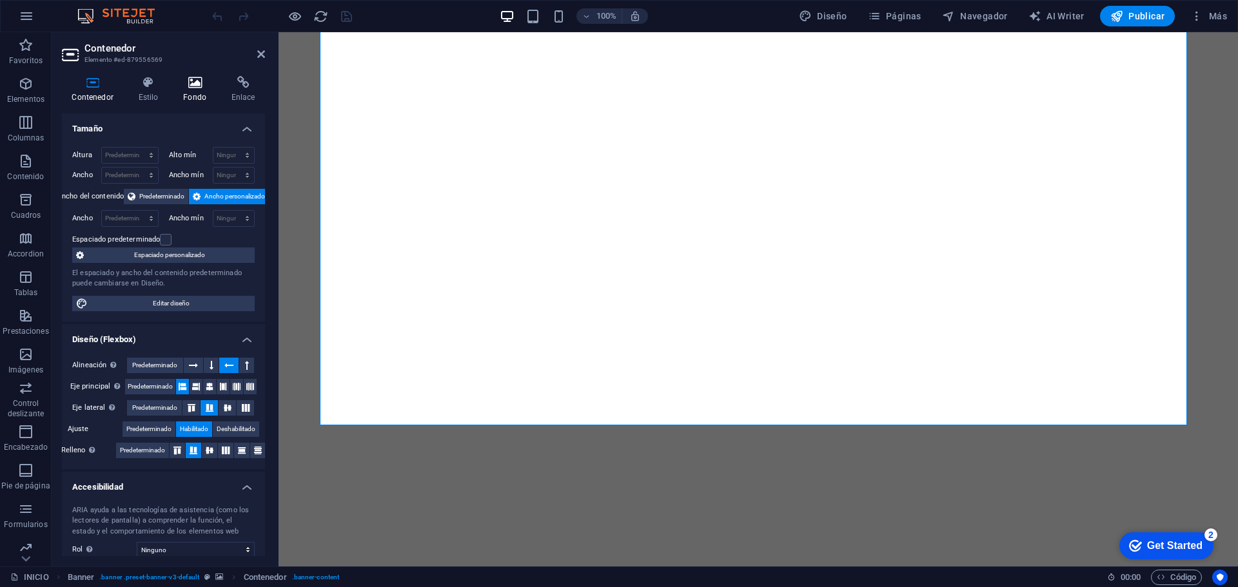
click at [206, 93] on h4 "Fondo" at bounding box center [197, 89] width 48 height 27
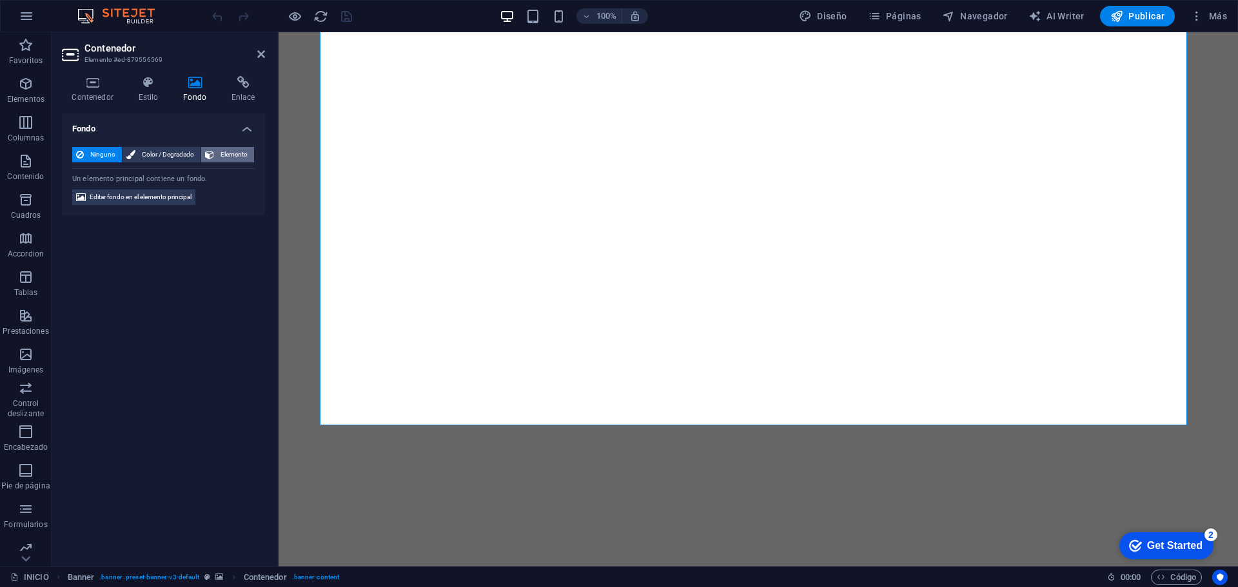
click at [239, 152] on span "Elemento" at bounding box center [234, 154] width 32 height 15
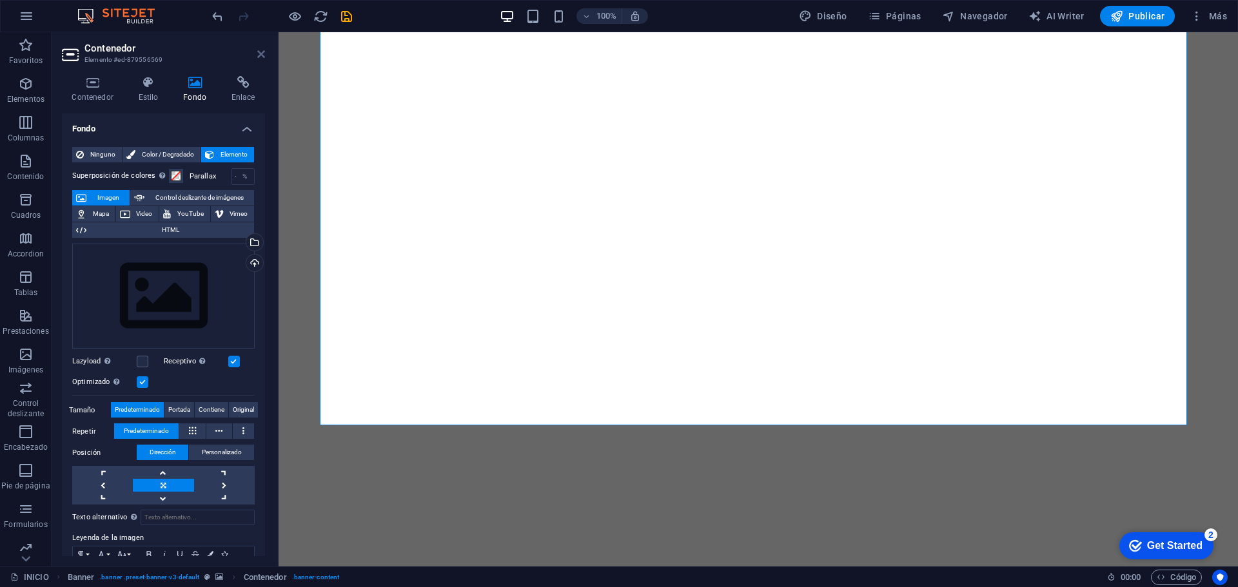
click at [263, 57] on icon at bounding box center [261, 54] width 8 height 10
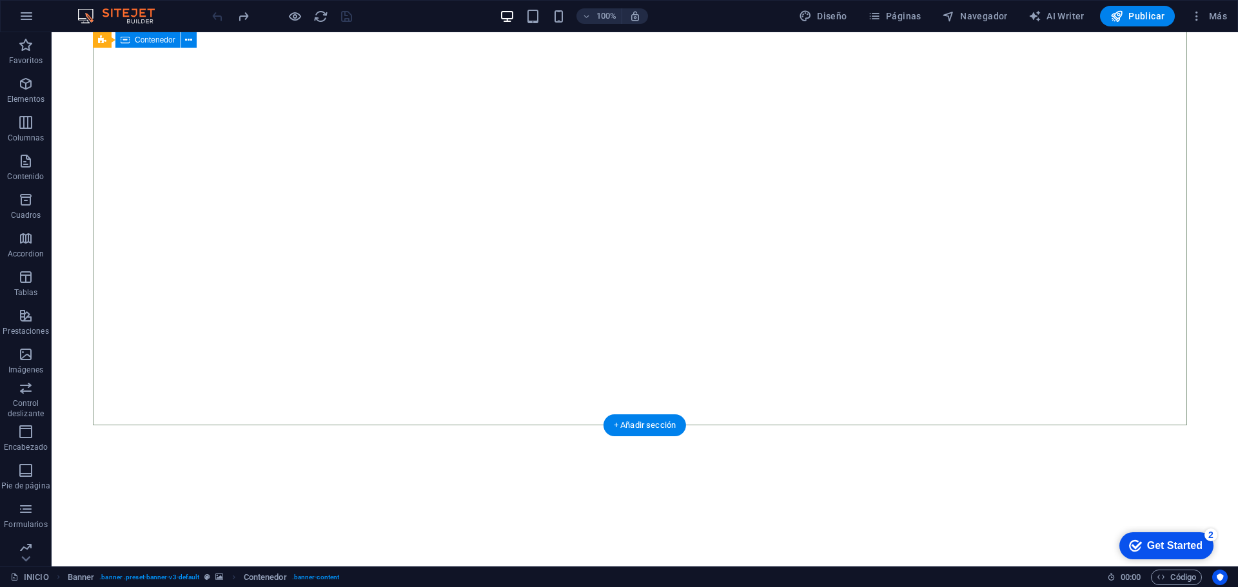
click at [799, 461] on div at bounding box center [645, 512] width 1104 height 103
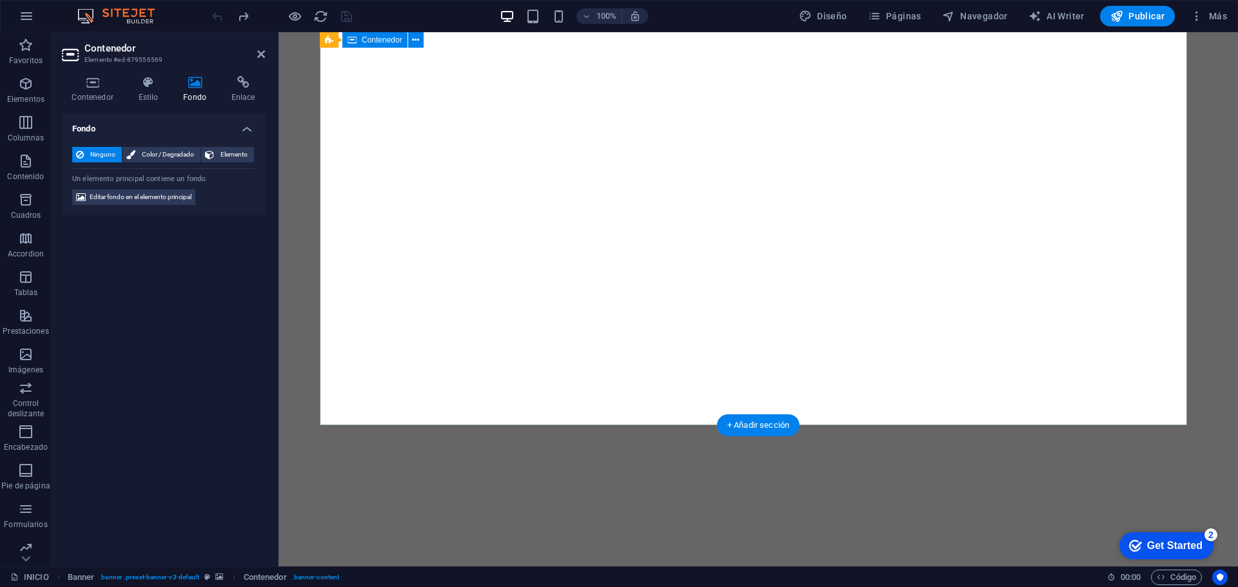
click at [800, 461] on div at bounding box center [758, 512] width 877 height 103
click at [180, 195] on span "Editar fondo en el elemento principal" at bounding box center [141, 197] width 102 height 15
select select "ms"
select select "s"
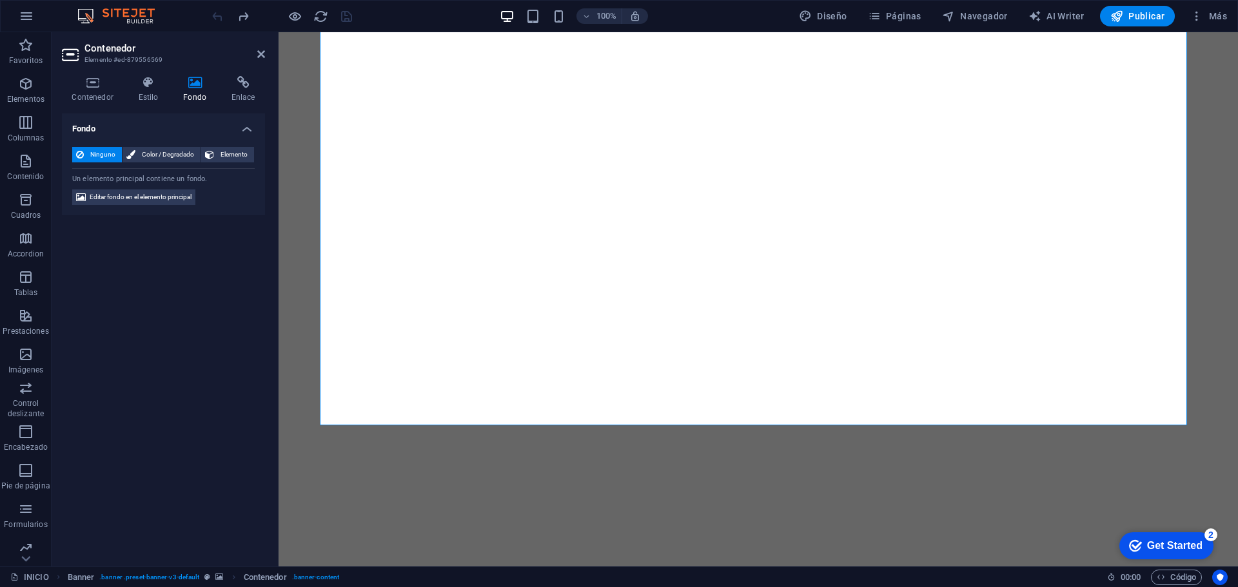
select select "ondemand"
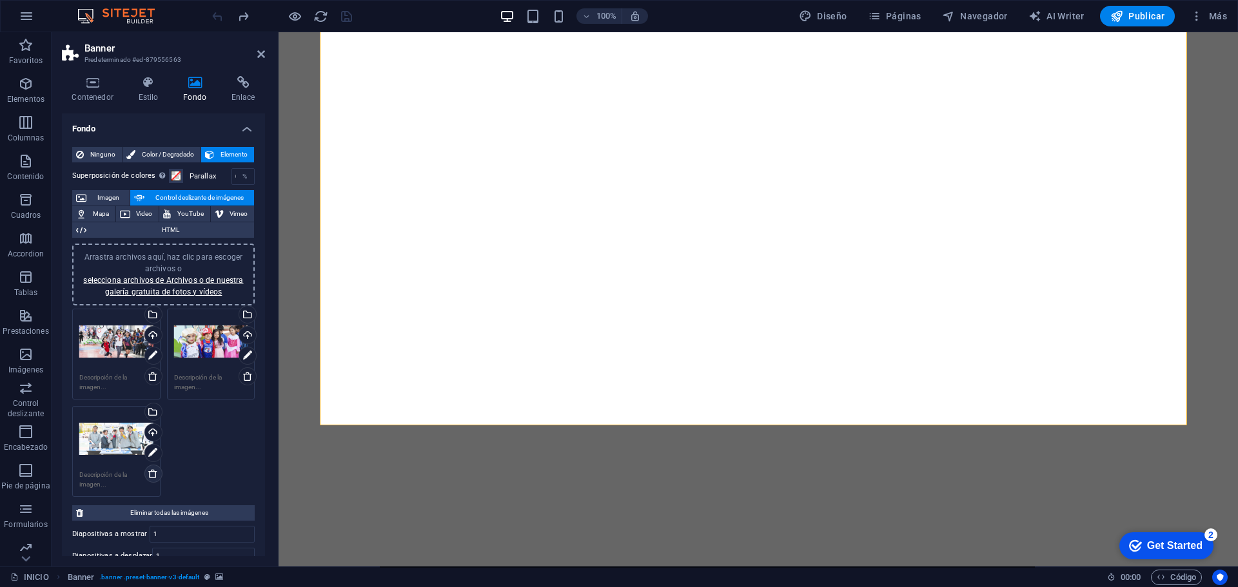
click at [153, 476] on icon at bounding box center [153, 474] width 10 height 10
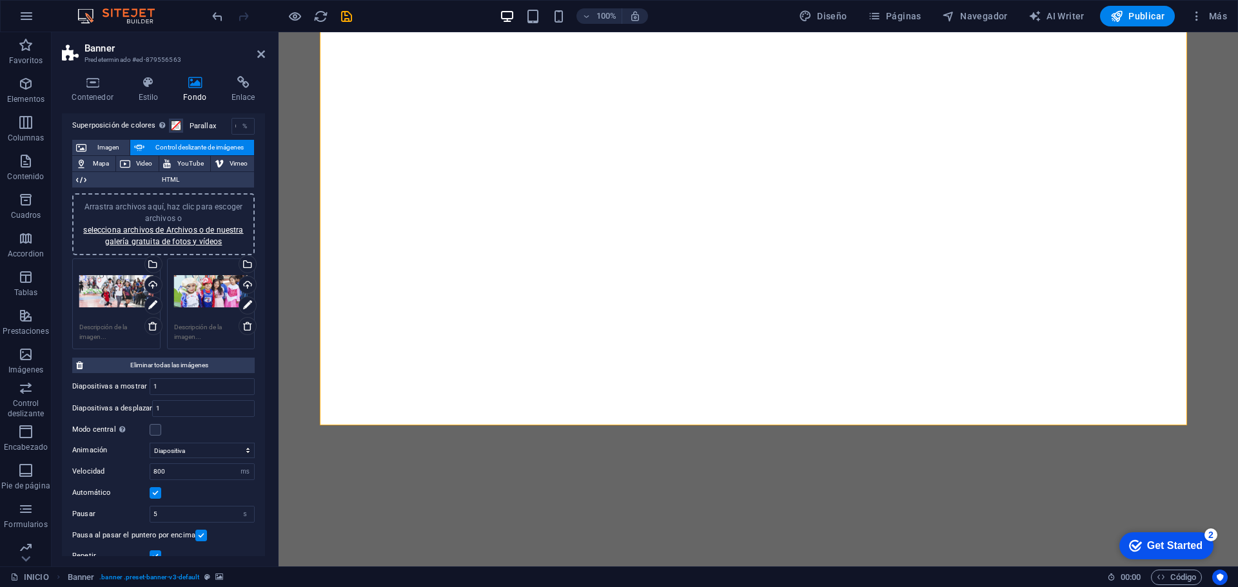
scroll to position [0, 0]
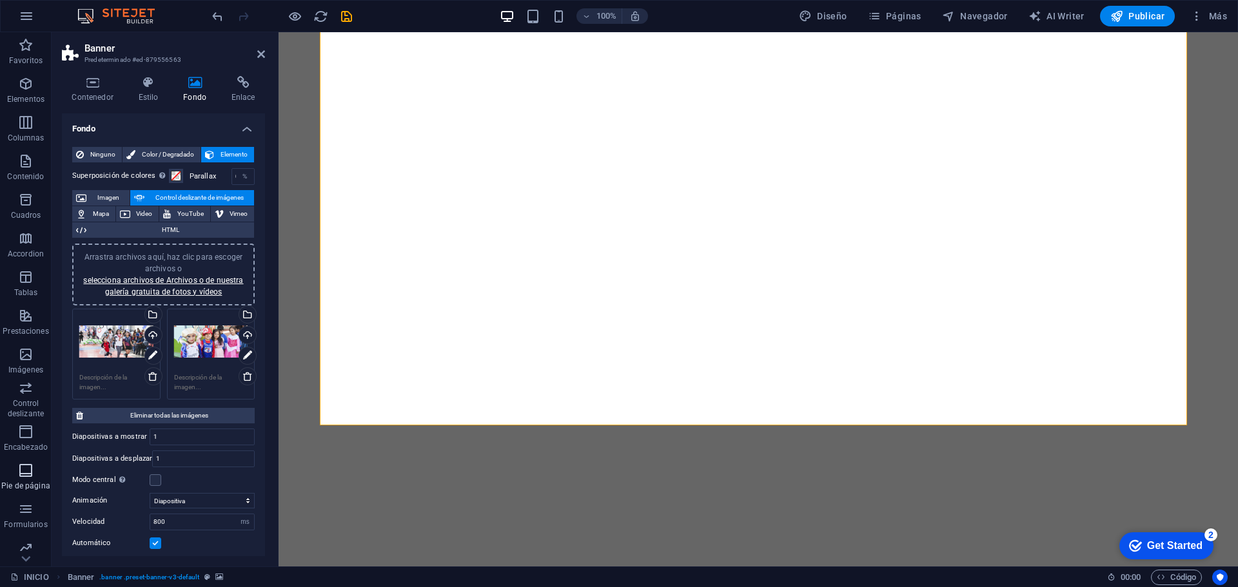
click at [30, 480] on span "Pie de página" at bounding box center [26, 478] width 52 height 31
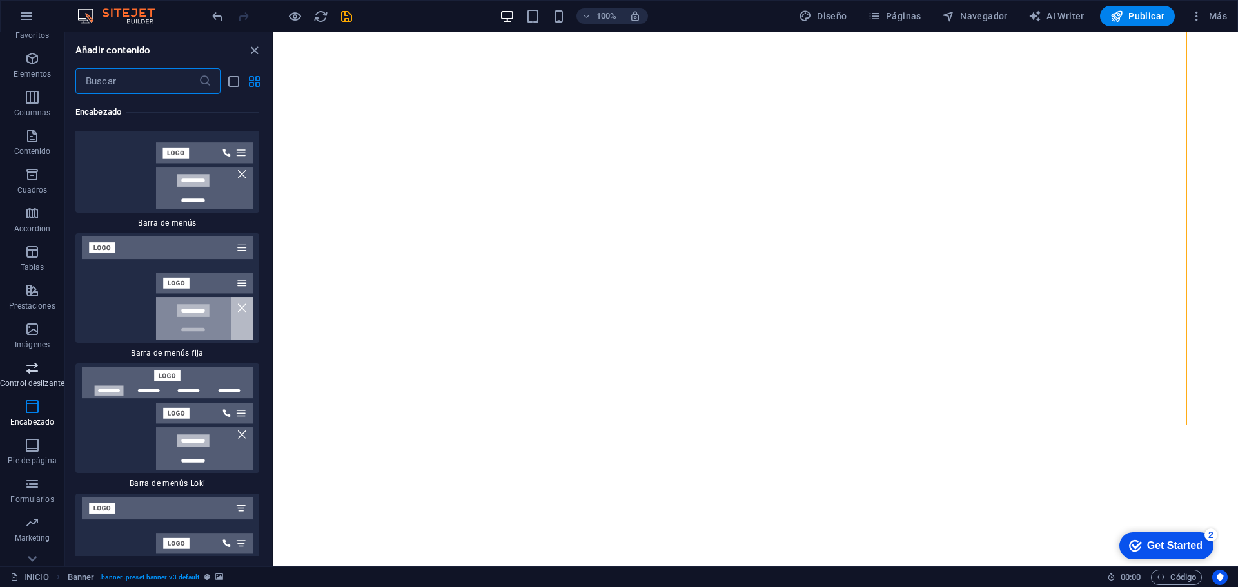
scroll to position [46, 0]
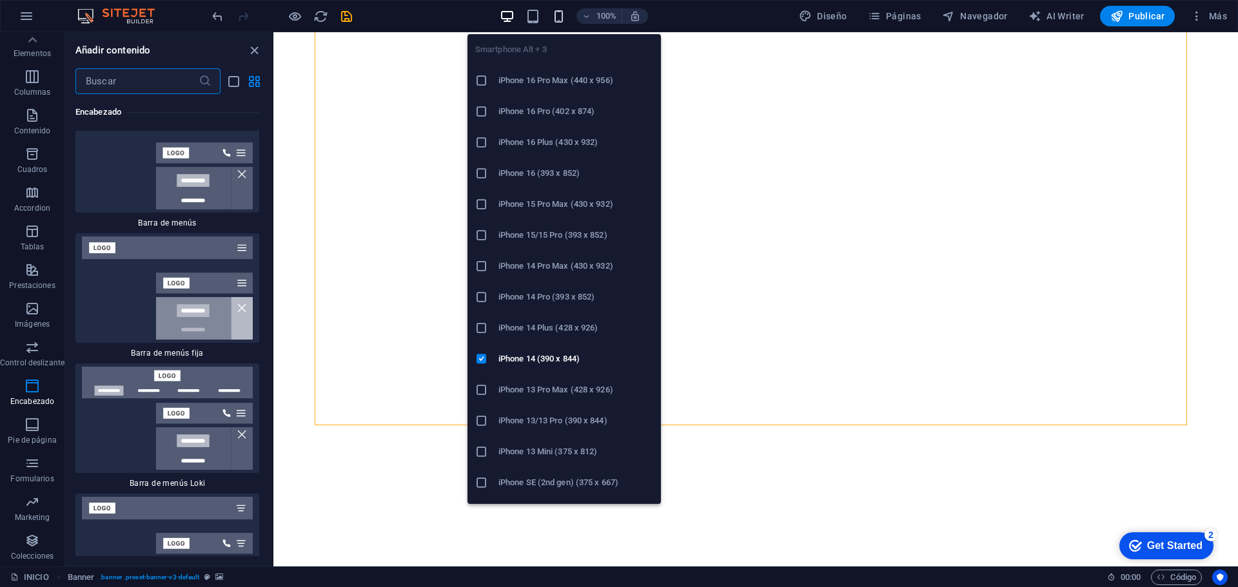
click at [563, 19] on icon "button" at bounding box center [558, 16] width 15 height 15
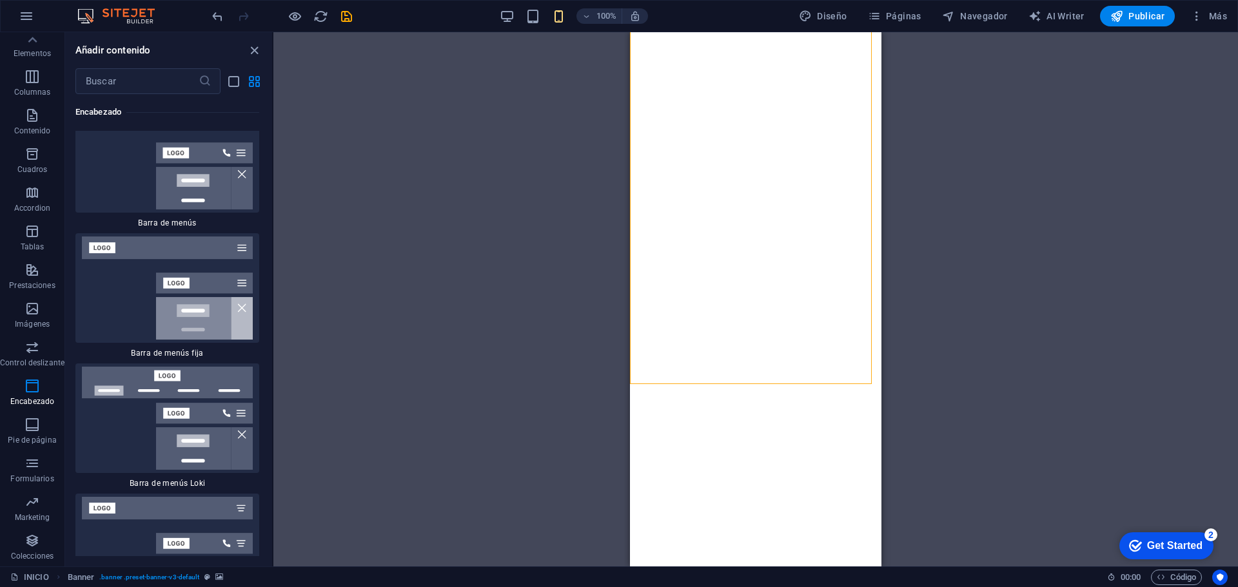
click at [141, 14] on img at bounding box center [122, 15] width 97 height 15
click at [1154, 19] on span "Publicar" at bounding box center [1137, 16] width 55 height 13
